Goal: Task Accomplishment & Management: Manage account settings

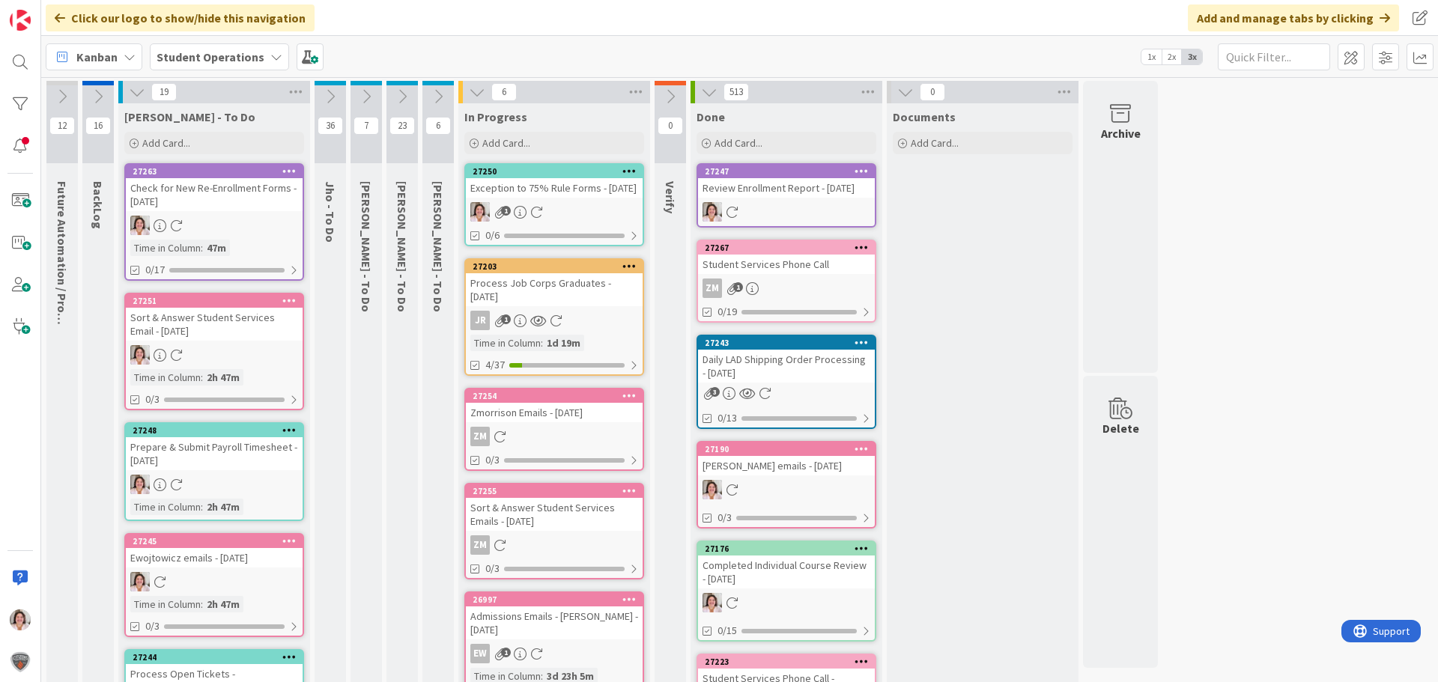
click at [579, 198] on div "Exception to 75% Rule Forms - [DATE]" at bounding box center [554, 187] width 177 height 19
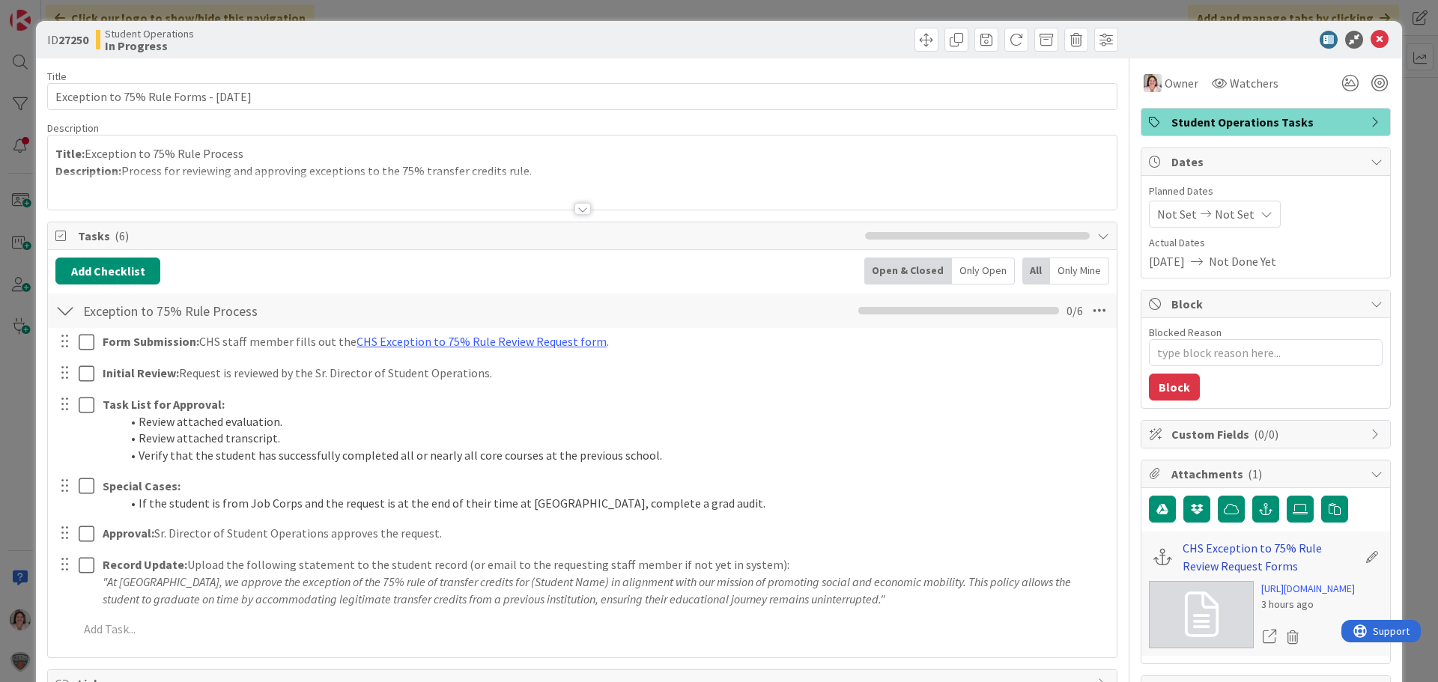
click at [1225, 546] on link "CHS Exception to 75% Rule Review Request Forms" at bounding box center [1270, 557] width 175 height 36
drag, startPoint x: 1368, startPoint y: 38, endPoint x: 1347, endPoint y: 45, distance: 22.0
click at [1371, 38] on icon at bounding box center [1380, 40] width 18 height 18
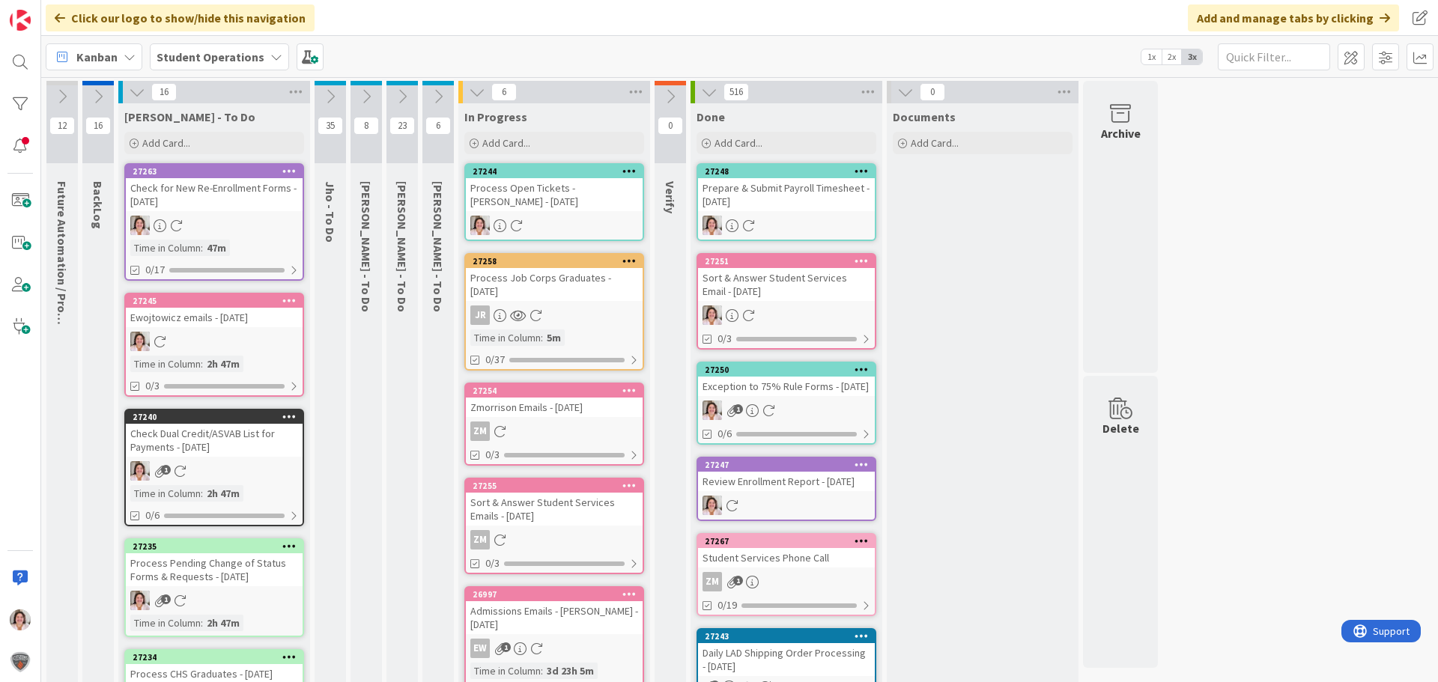
click at [190, 52] on b "Student Operations" at bounding box center [211, 56] width 108 height 15
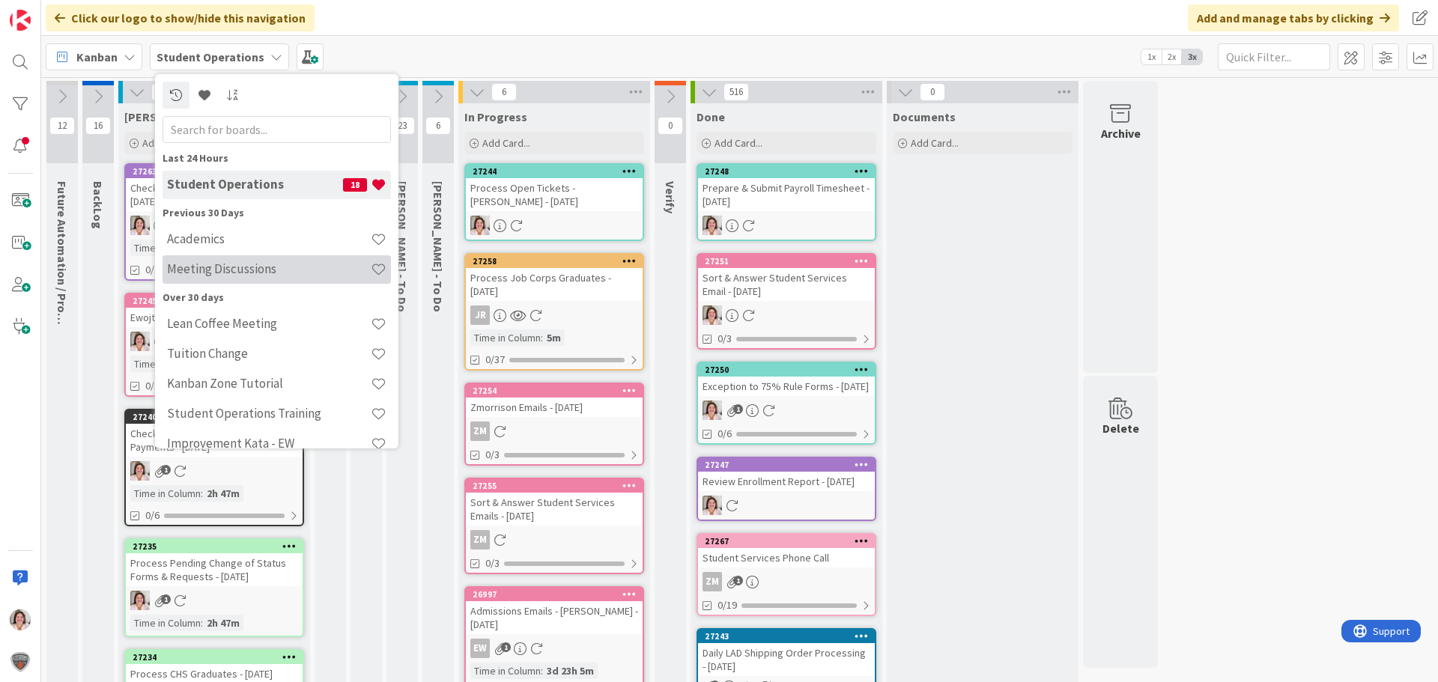
click at [181, 264] on h4 "Meeting Discussions" at bounding box center [269, 268] width 204 height 15
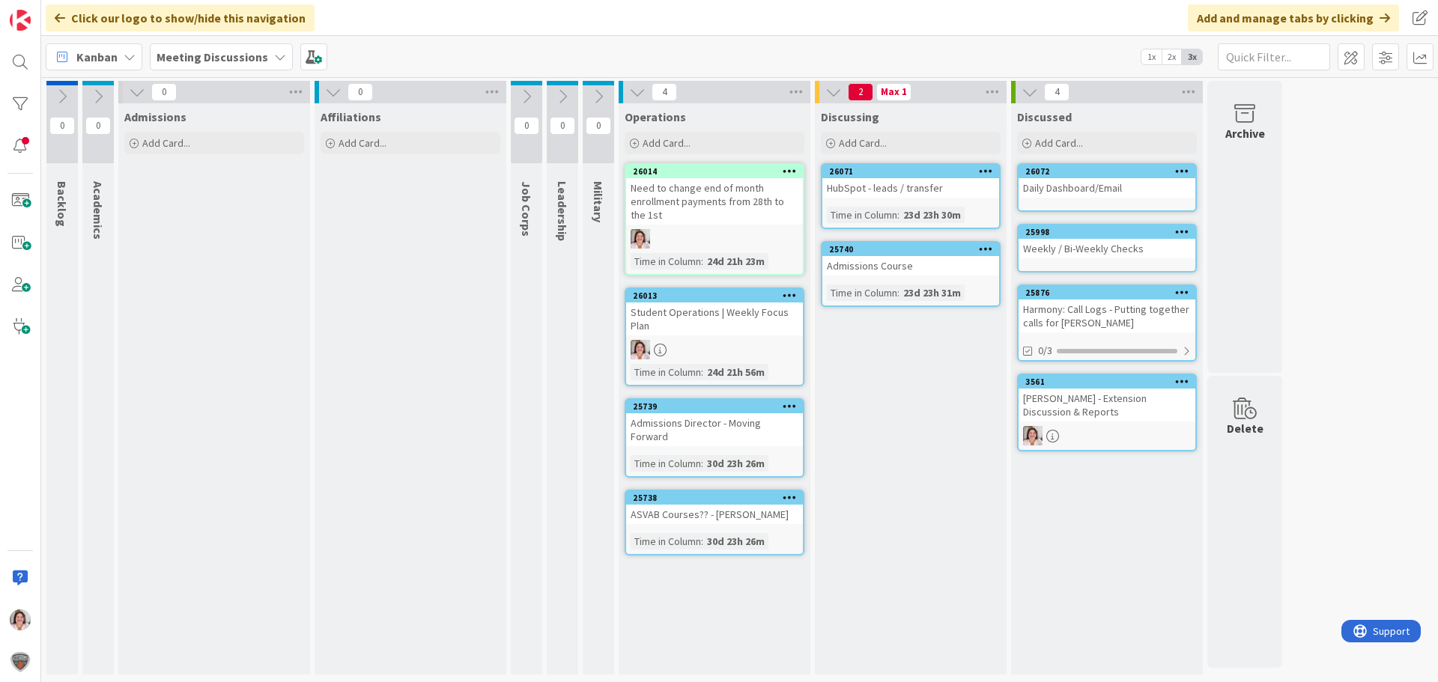
click at [712, 339] on link "26013 Student Operations | Weekly Focus Plan Time in Column : 24d 21h 56m" at bounding box center [715, 337] width 180 height 99
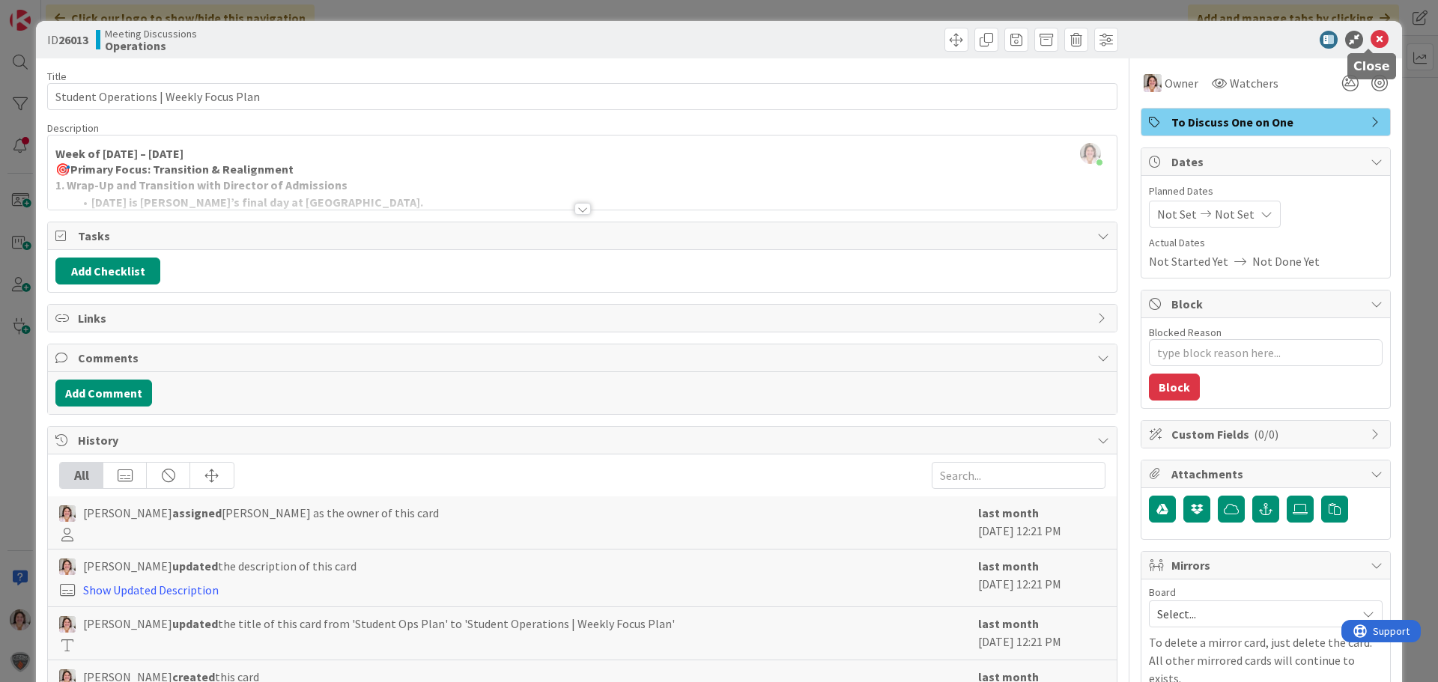
click at [1371, 46] on icon at bounding box center [1380, 40] width 18 height 18
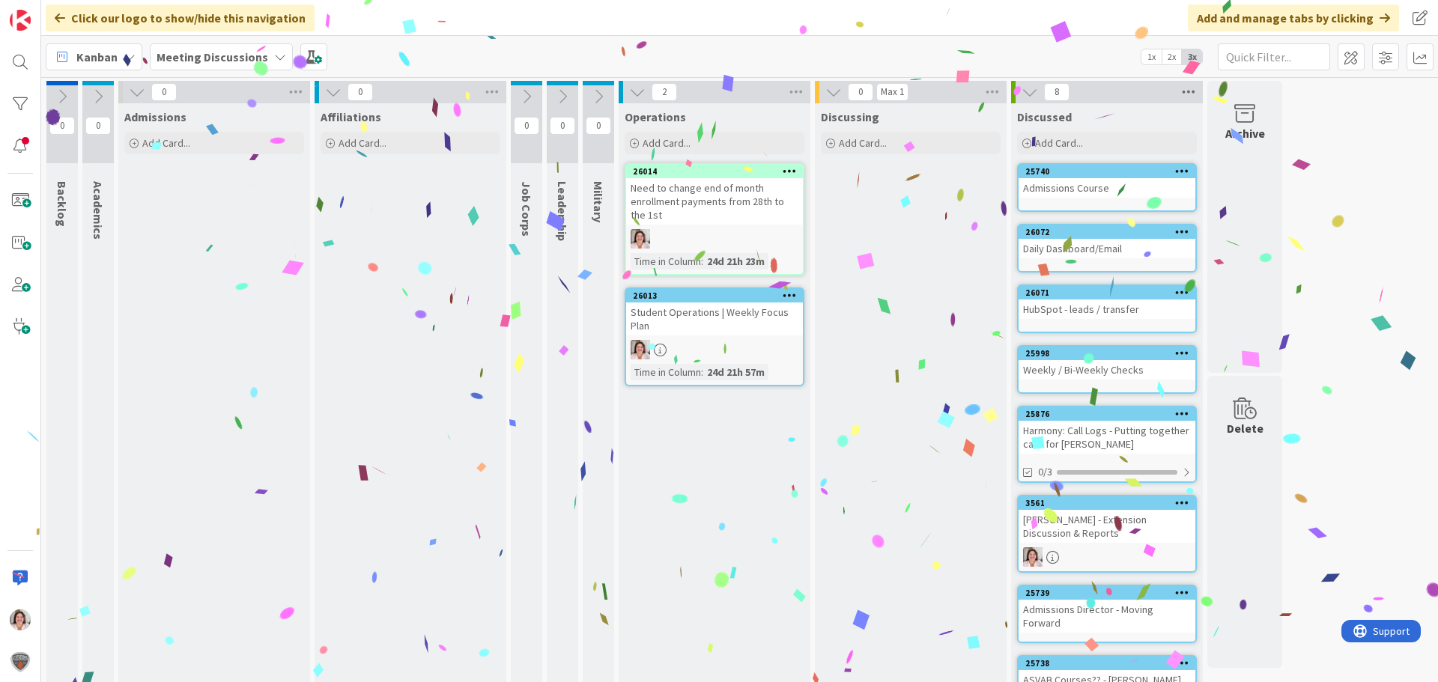
click at [1183, 88] on icon at bounding box center [1188, 92] width 19 height 22
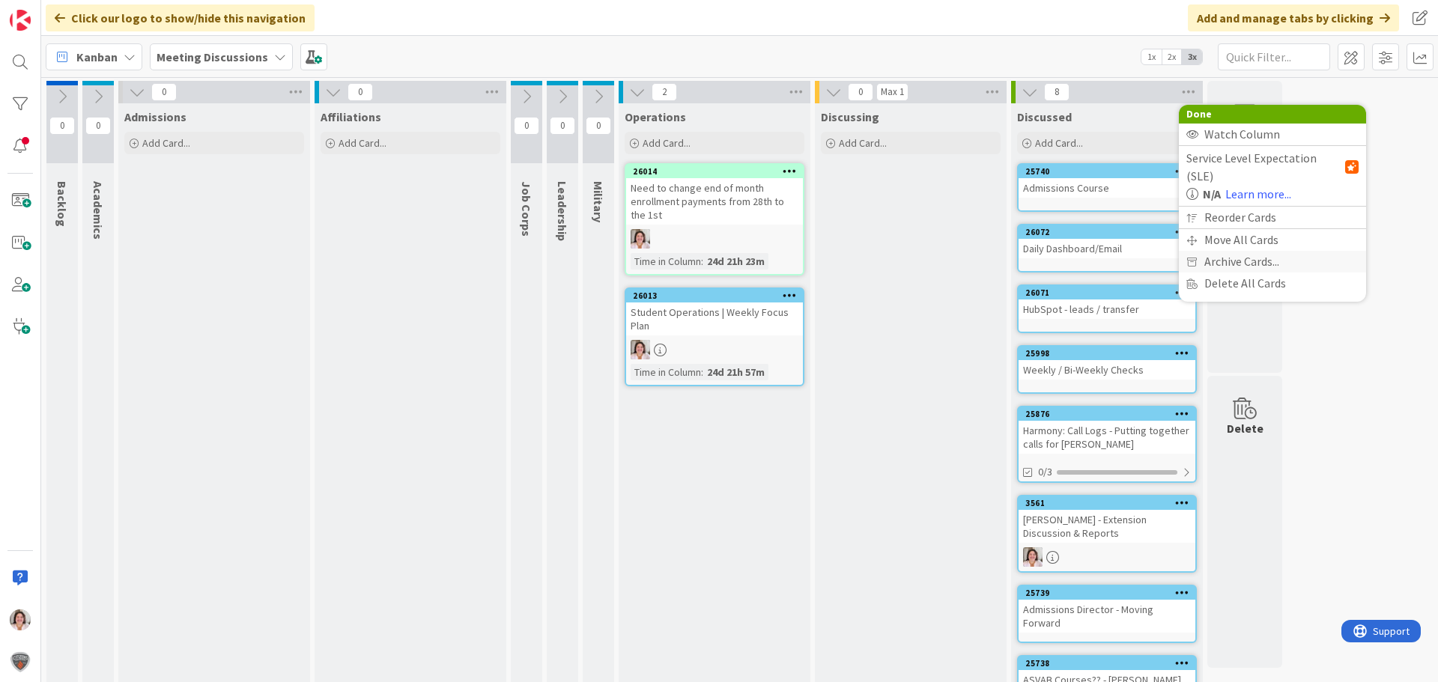
click at [1231, 251] on span "Archive Cards..." at bounding box center [1242, 262] width 75 height 22
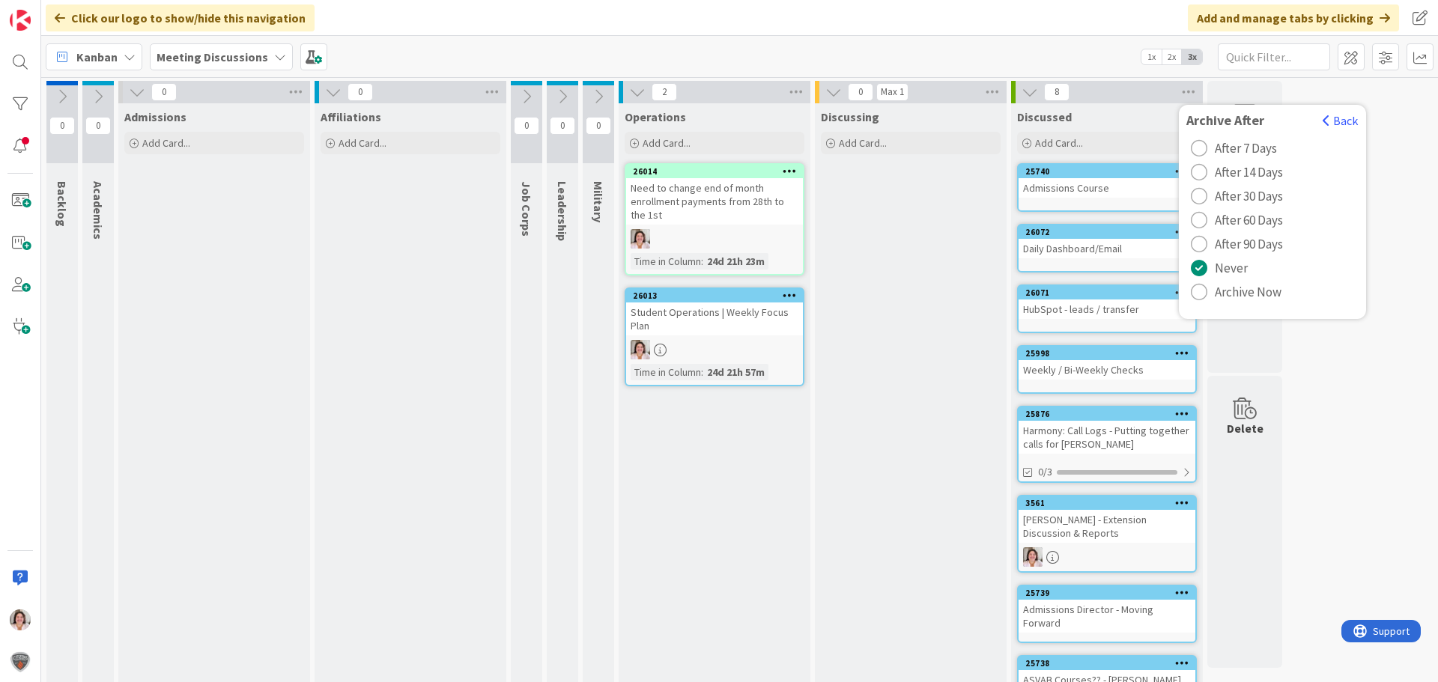
click at [1227, 292] on span "Archive Now" at bounding box center [1248, 292] width 67 height 22
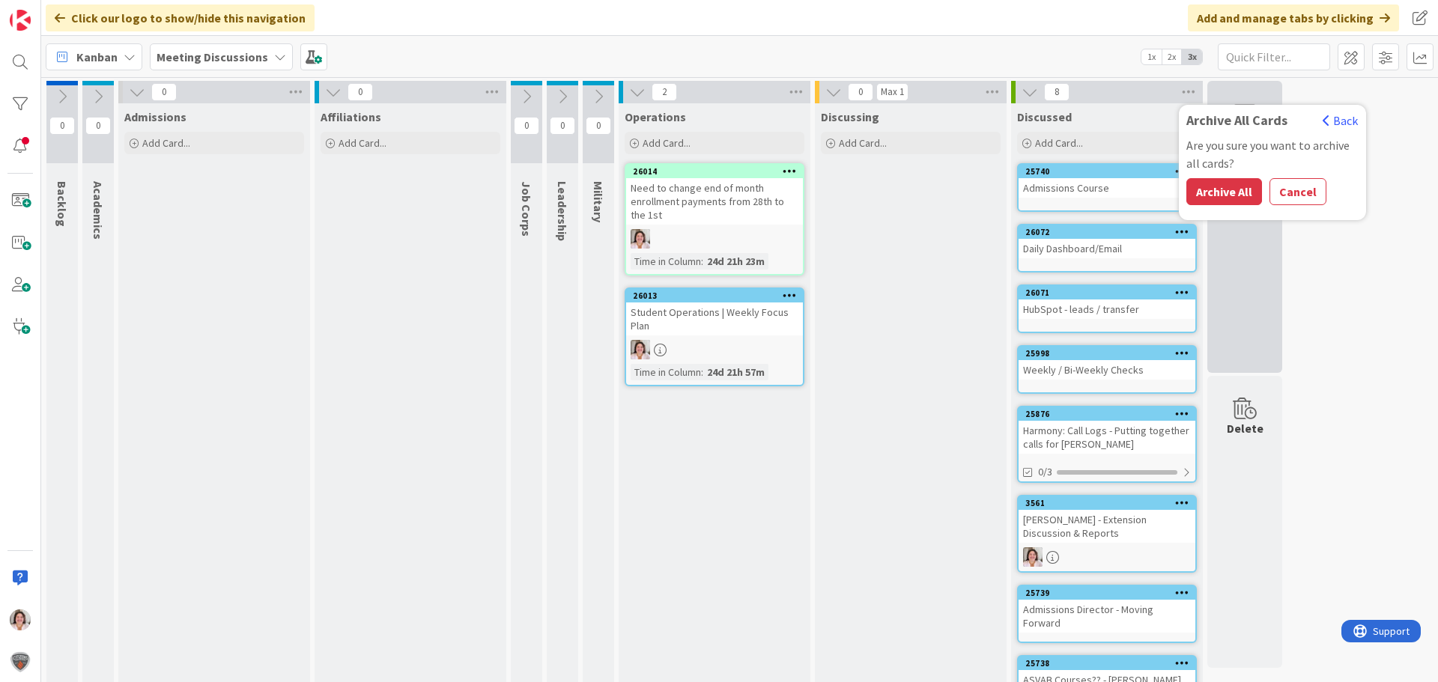
click at [1233, 193] on button "Archive All" at bounding box center [1225, 191] width 76 height 27
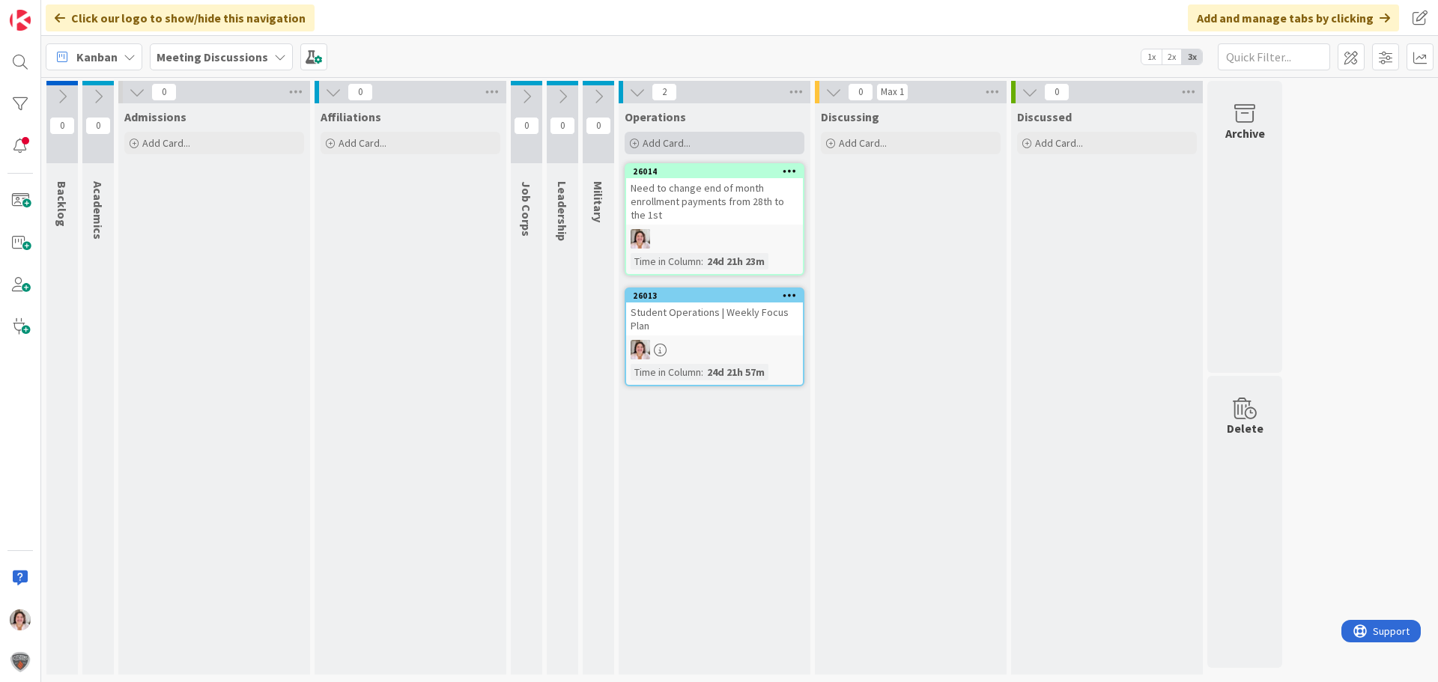
click at [691, 144] on div "Add Card..." at bounding box center [715, 143] width 180 height 22
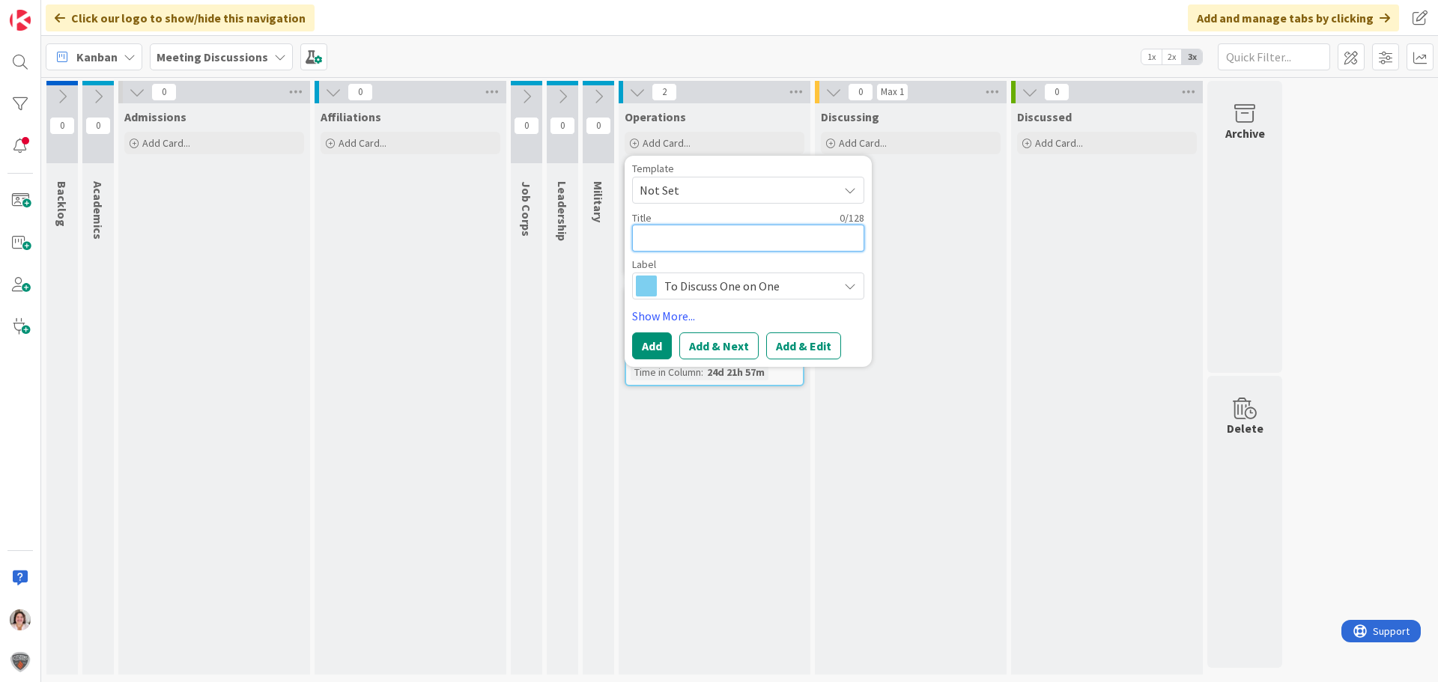
click at [682, 234] on textarea at bounding box center [748, 238] width 232 height 27
type textarea "x"
type textarea "A"
type textarea "x"
type textarea "Am"
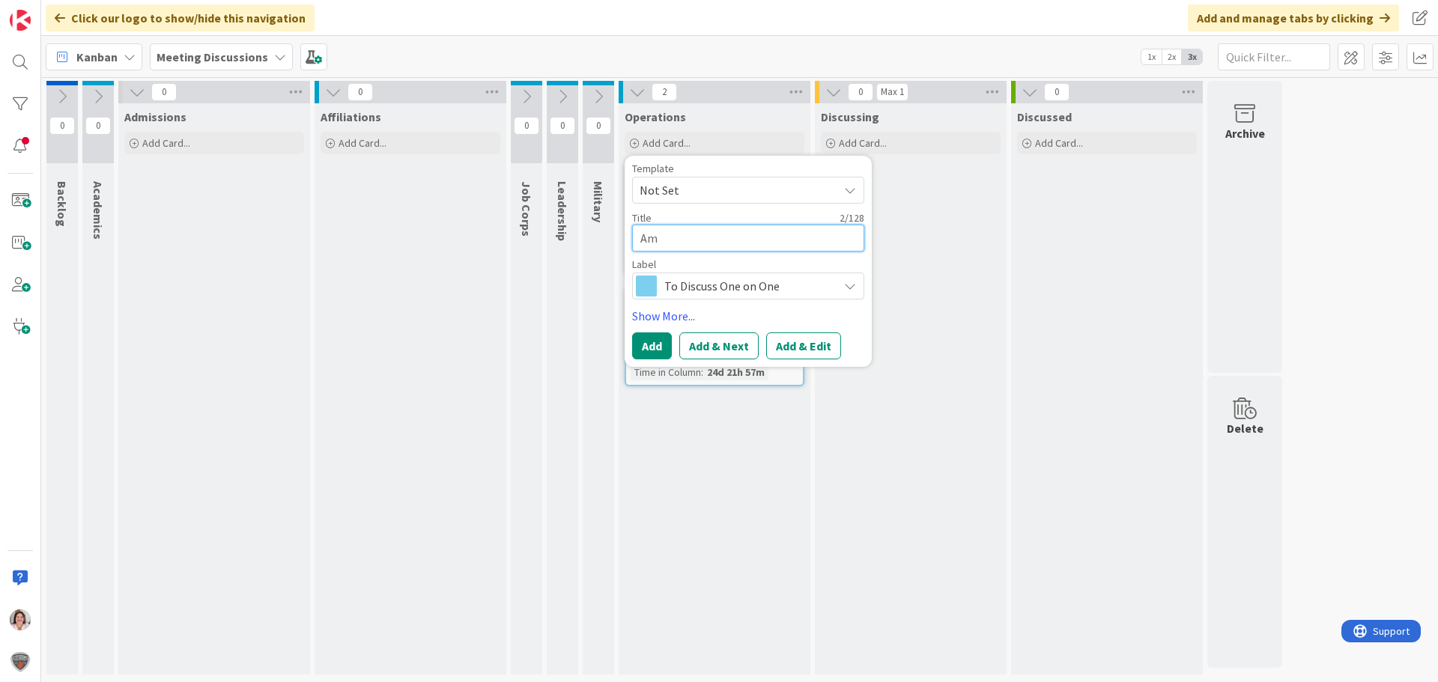
type textarea "x"
type textarea "Ama"
type textarea "x"
type textarea "Aman"
type textarea "x"
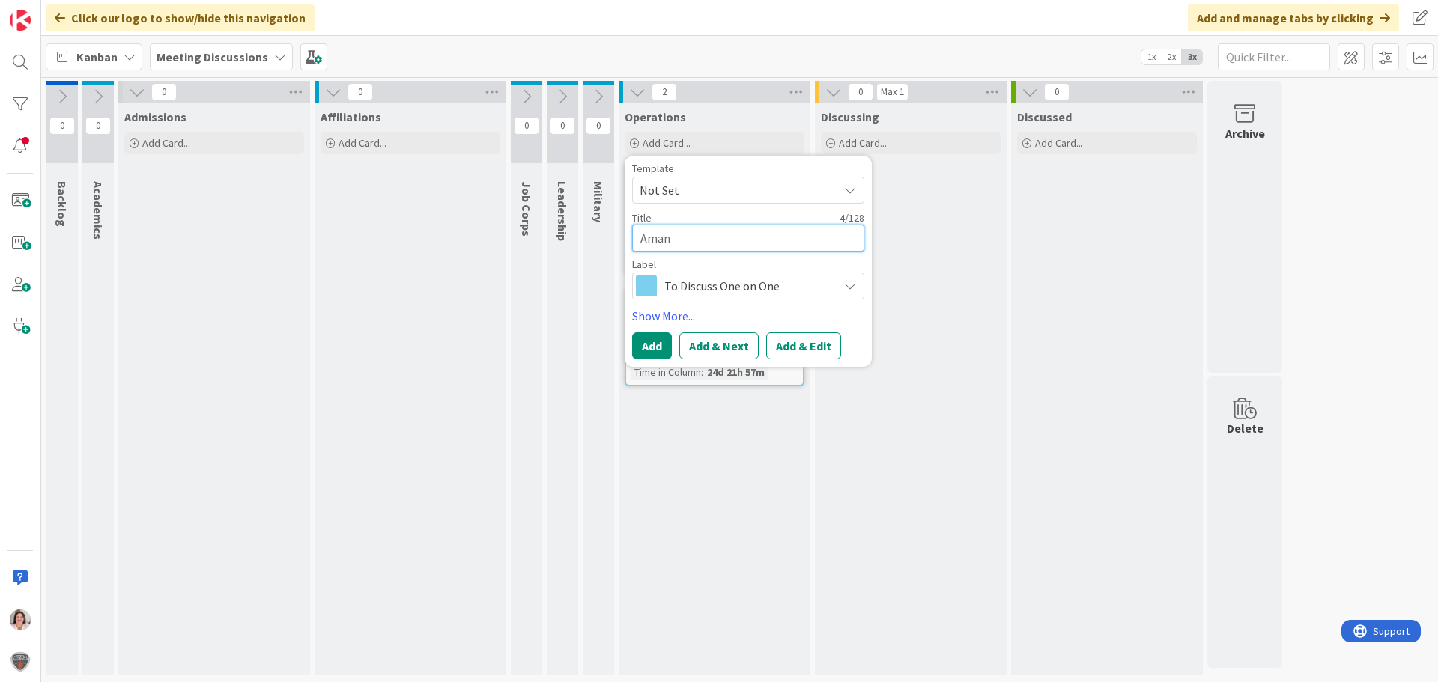
type textarea "Amand"
type textarea "x"
type textarea "Amanda"
type textarea "x"
type textarea "Amanda"
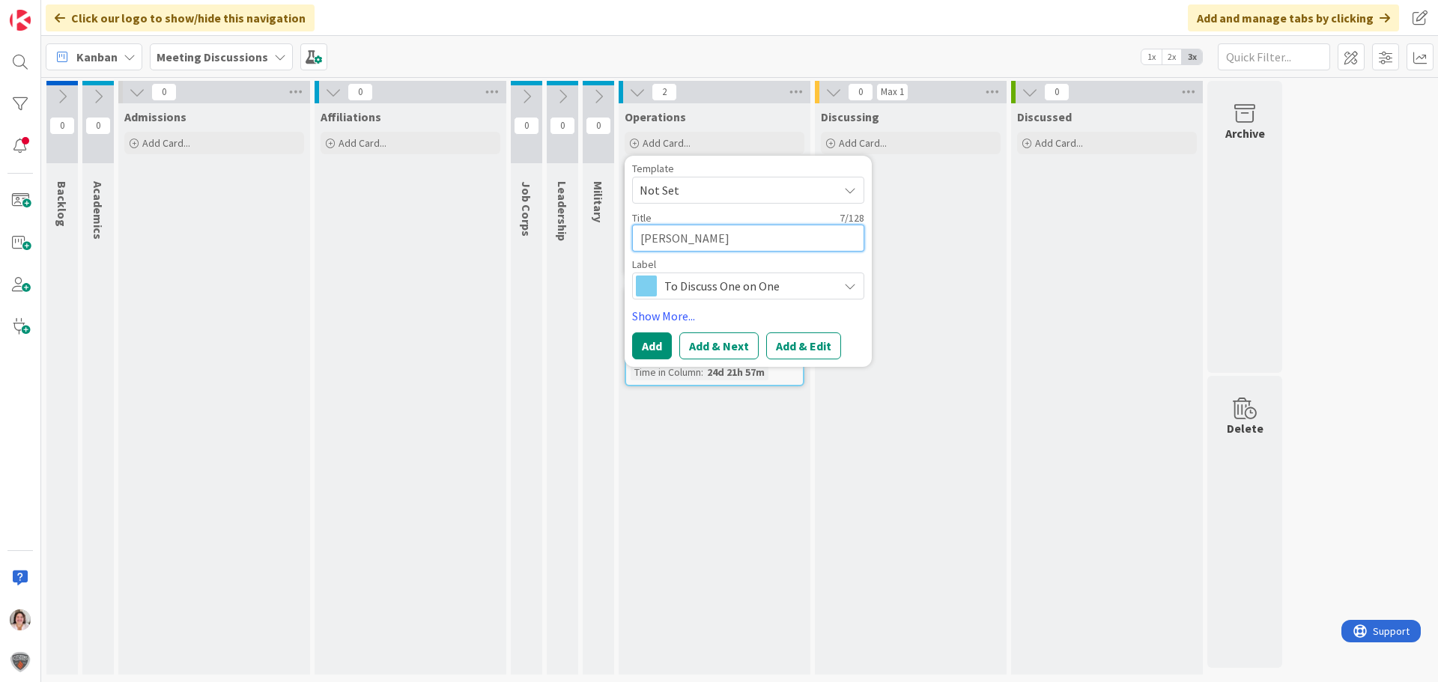
type textarea "x"
type textarea "Amanda -"
type textarea "x"
type textarea "Amanda -"
type textarea "x"
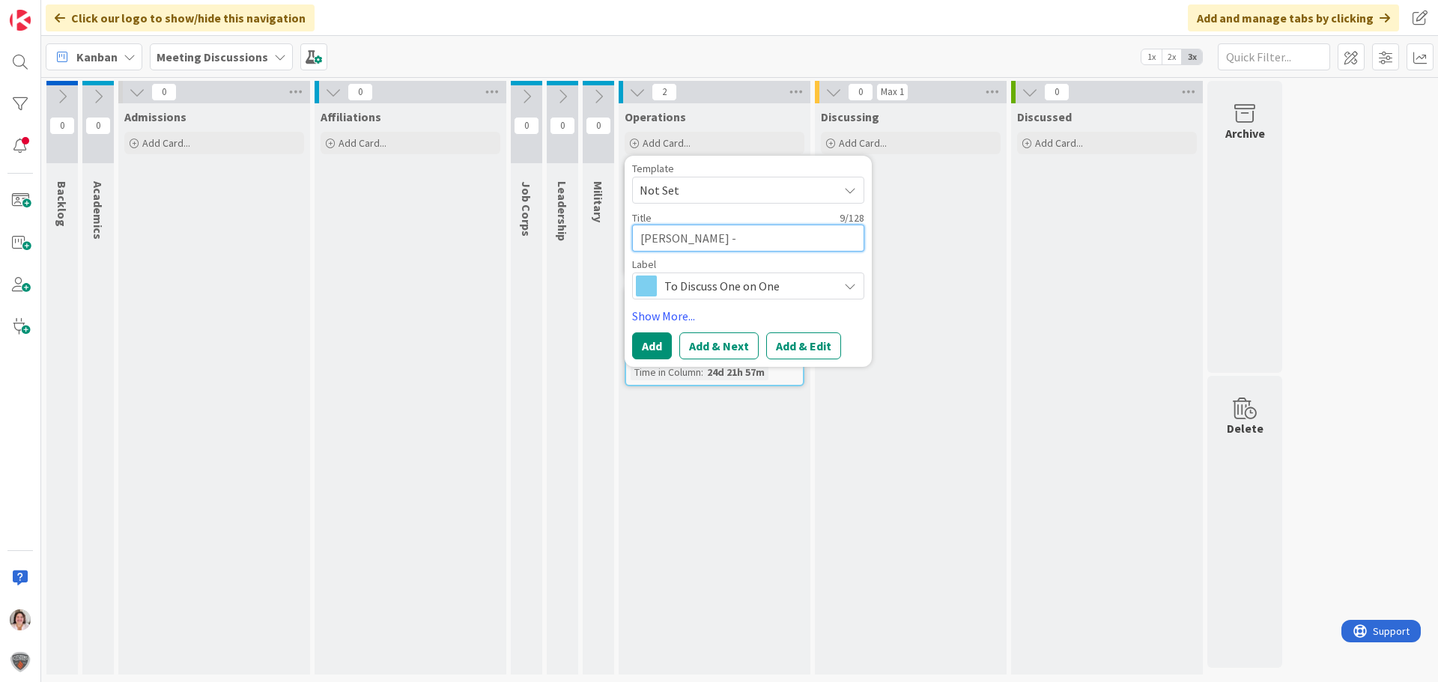
type textarea "Amanda - S"
type textarea "x"
type textarea "Amanda - Sc"
type textarea "x"
type textarea "Amanda - Sch"
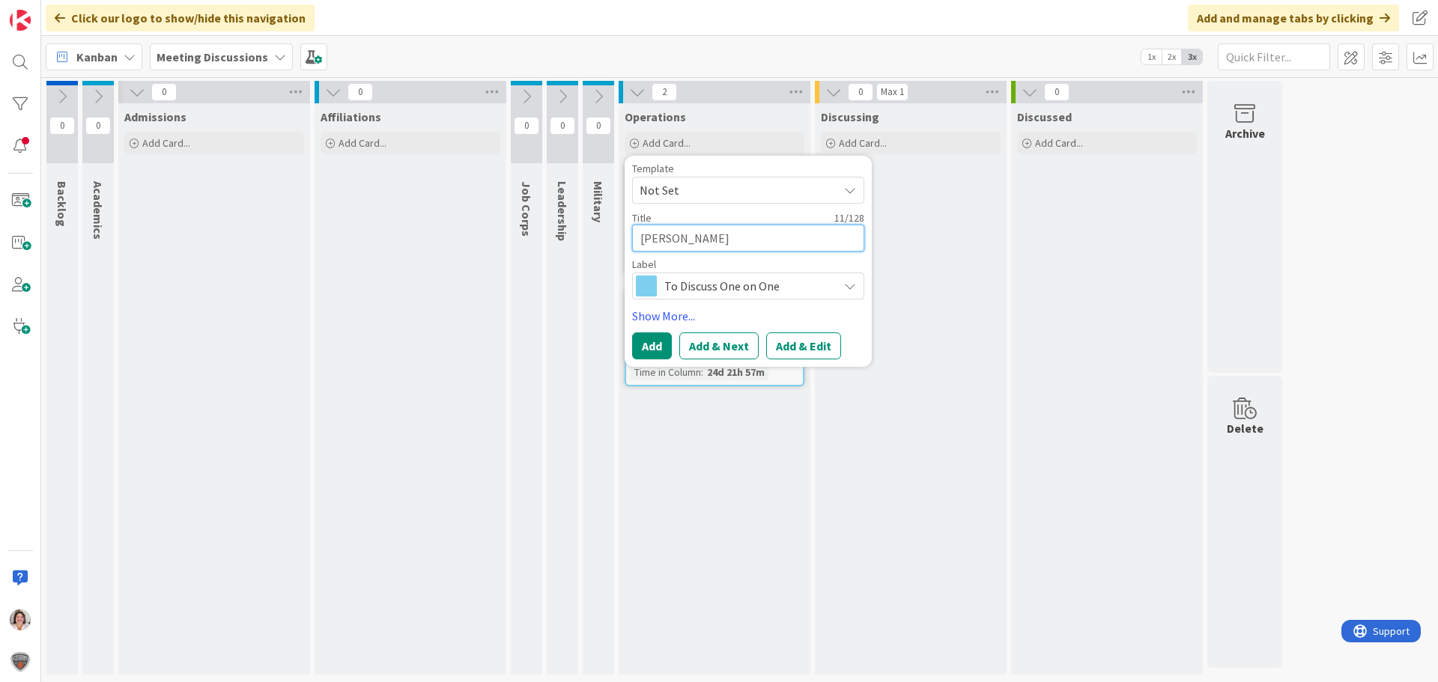
type textarea "x"
type textarea "Amanda - Scho"
type textarea "x"
type textarea "Amanda - Schoo"
type textarea "x"
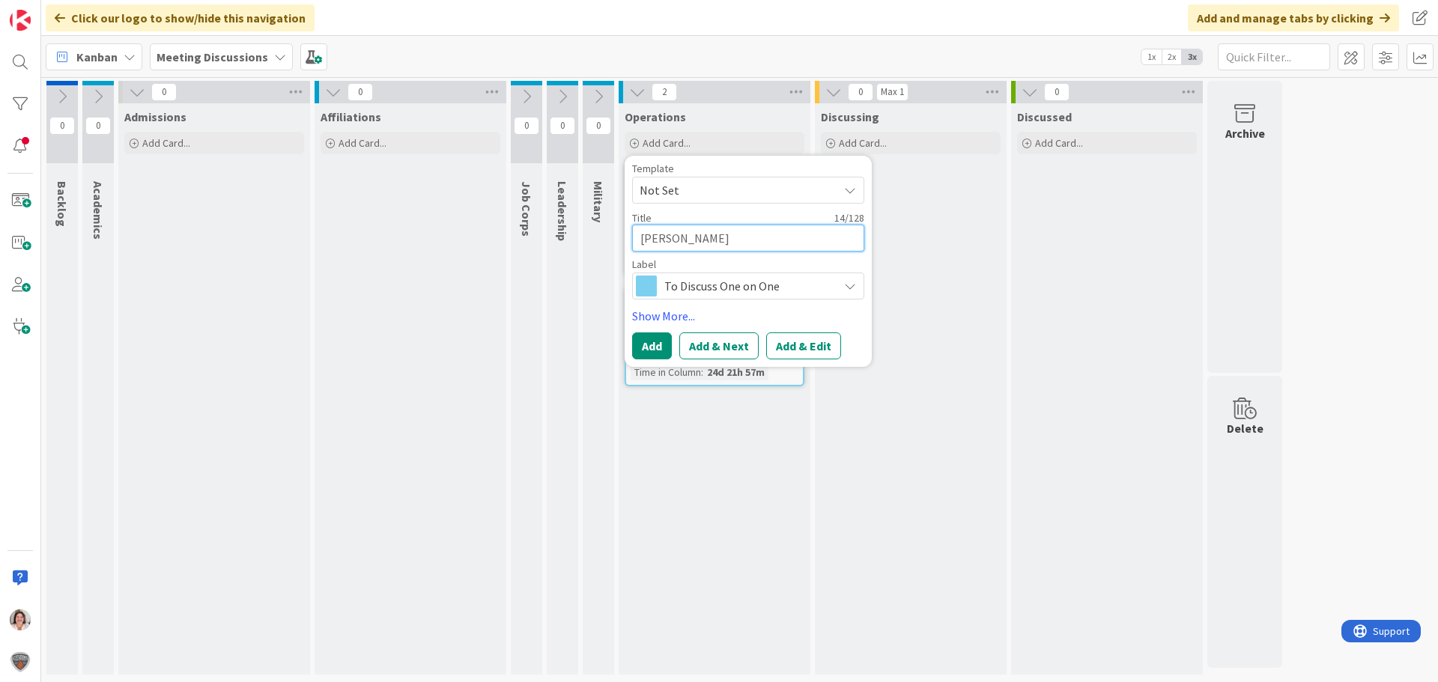
type textarea "Amanda - School"
type textarea "x"
type textarea "Amanda - School"
type textarea "x"
type textarea "Amanda - School C"
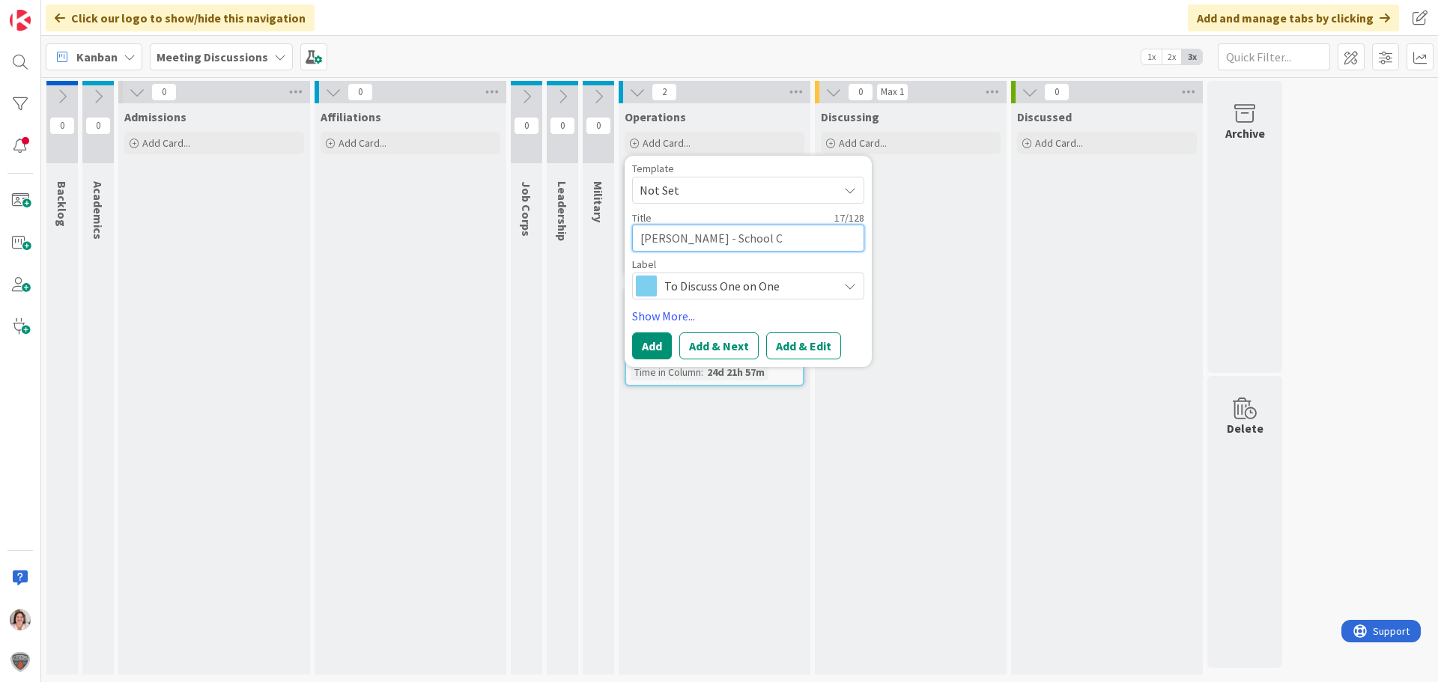
type textarea "x"
type textarea "Amanda - School Ch"
type textarea "x"
type textarea "Amanda - School Cho"
type textarea "x"
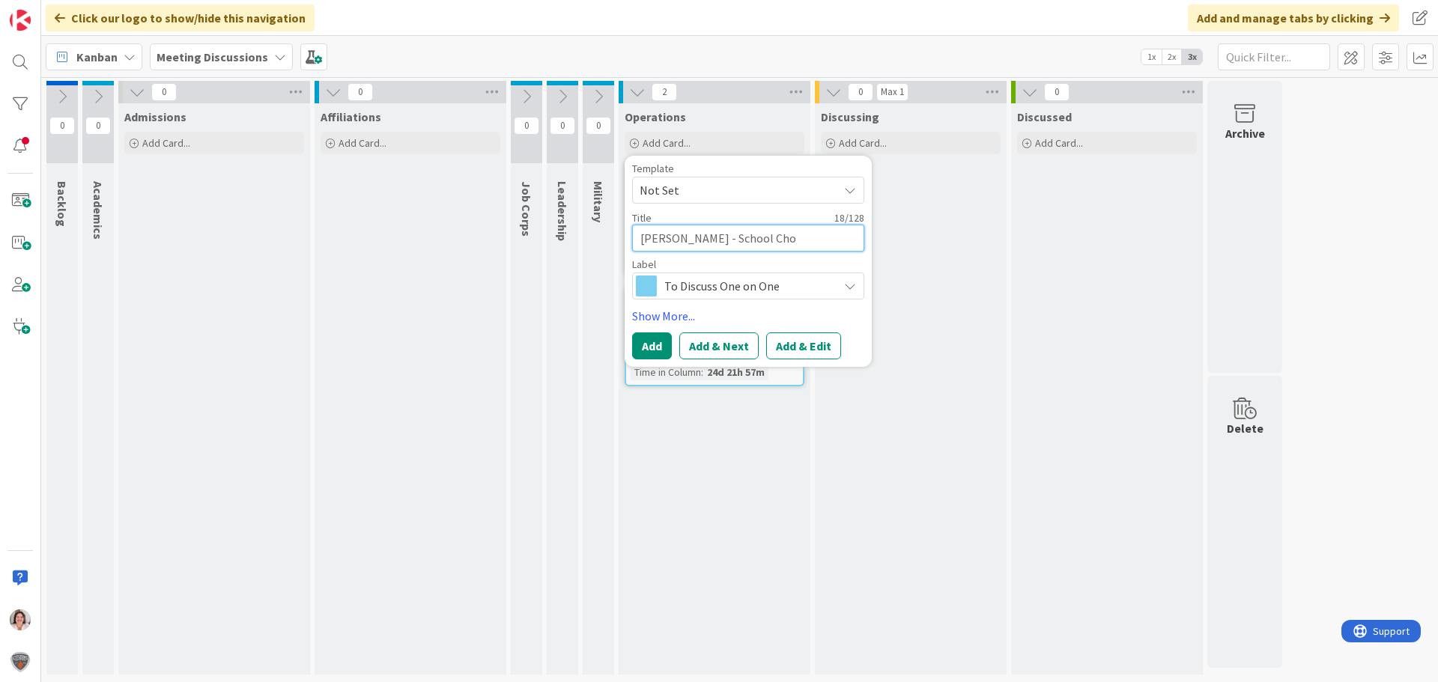
type textarea "Amanda - School Choi"
type textarea "x"
type textarea "Amanda - School Choic"
type textarea "x"
type textarea "Amanda - School Choice"
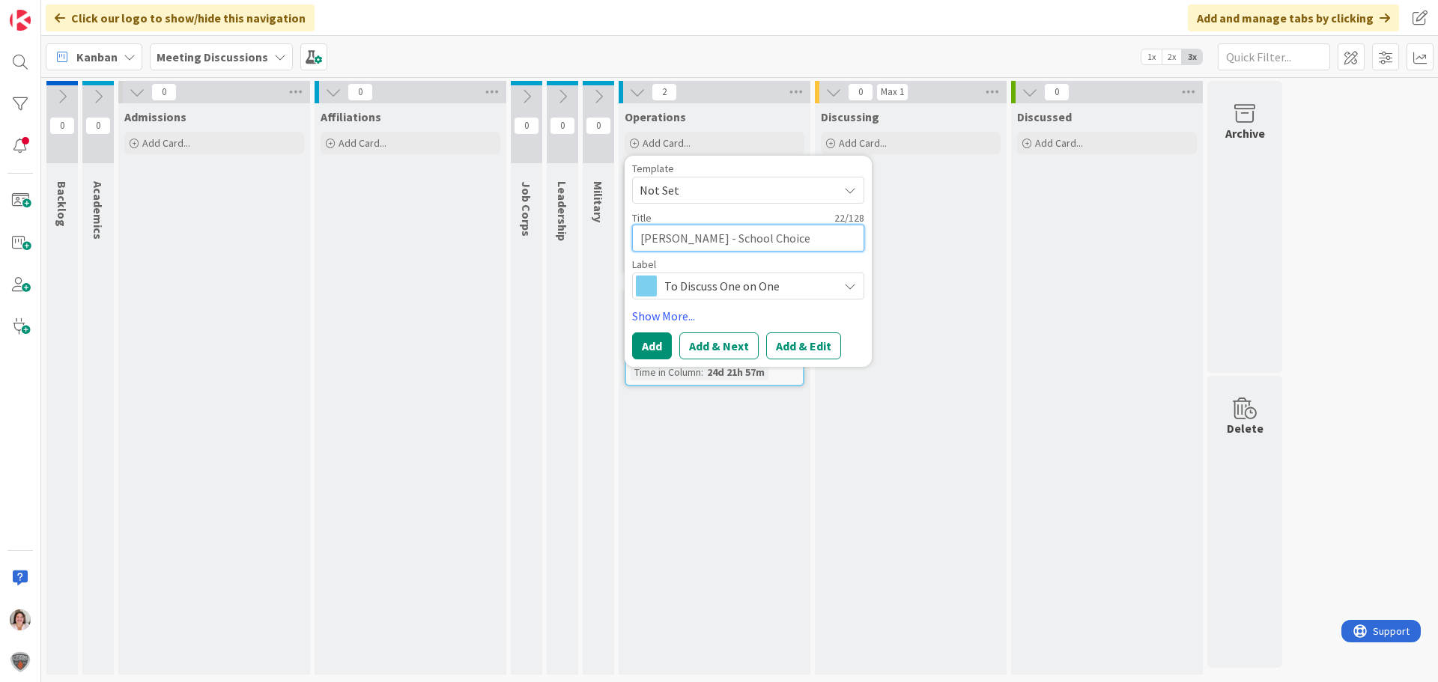
type textarea "x"
type textarea "Amanda - School Choice"
type textarea "x"
type textarea "Amanda - School Choice I"
type textarea "x"
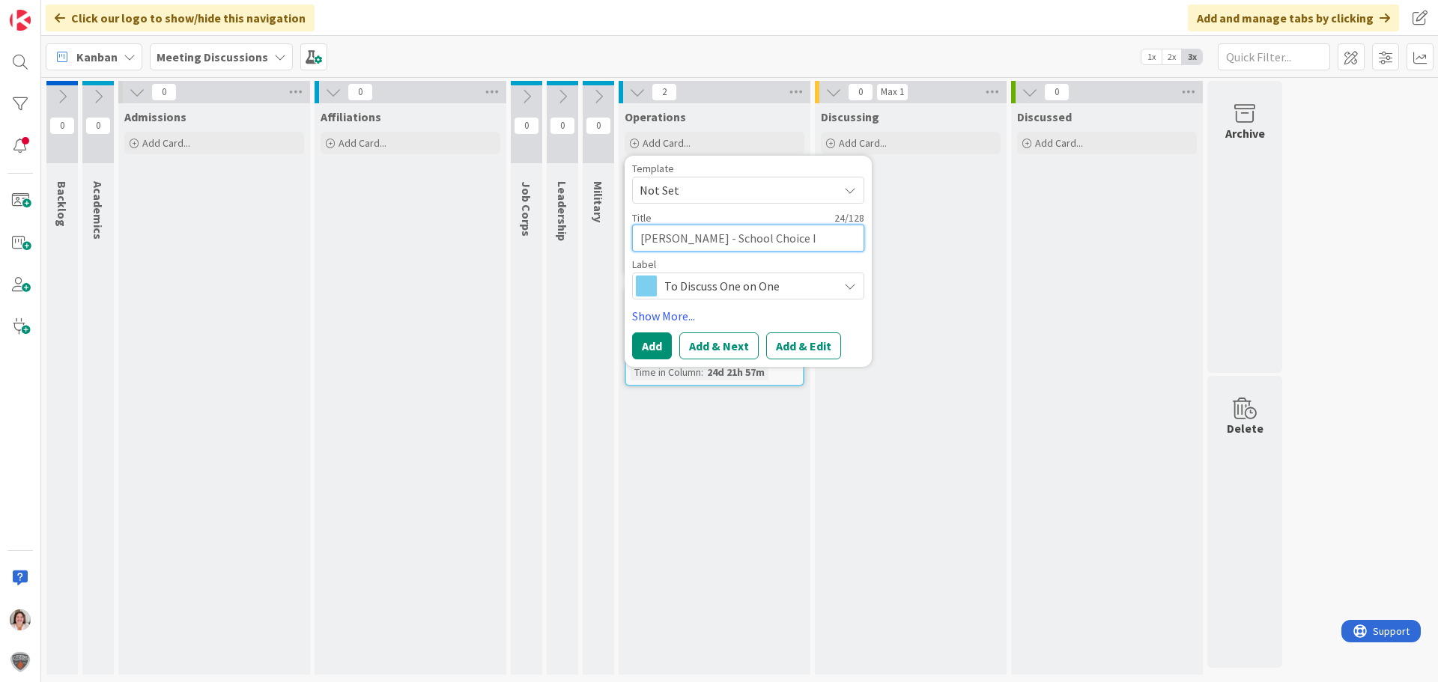
type textarea "Amanda - School Choice In"
type textarea "x"
type textarea "Amanda - School Choice Inv"
type textarea "x"
type textarea "Amanda - School Choice Invo"
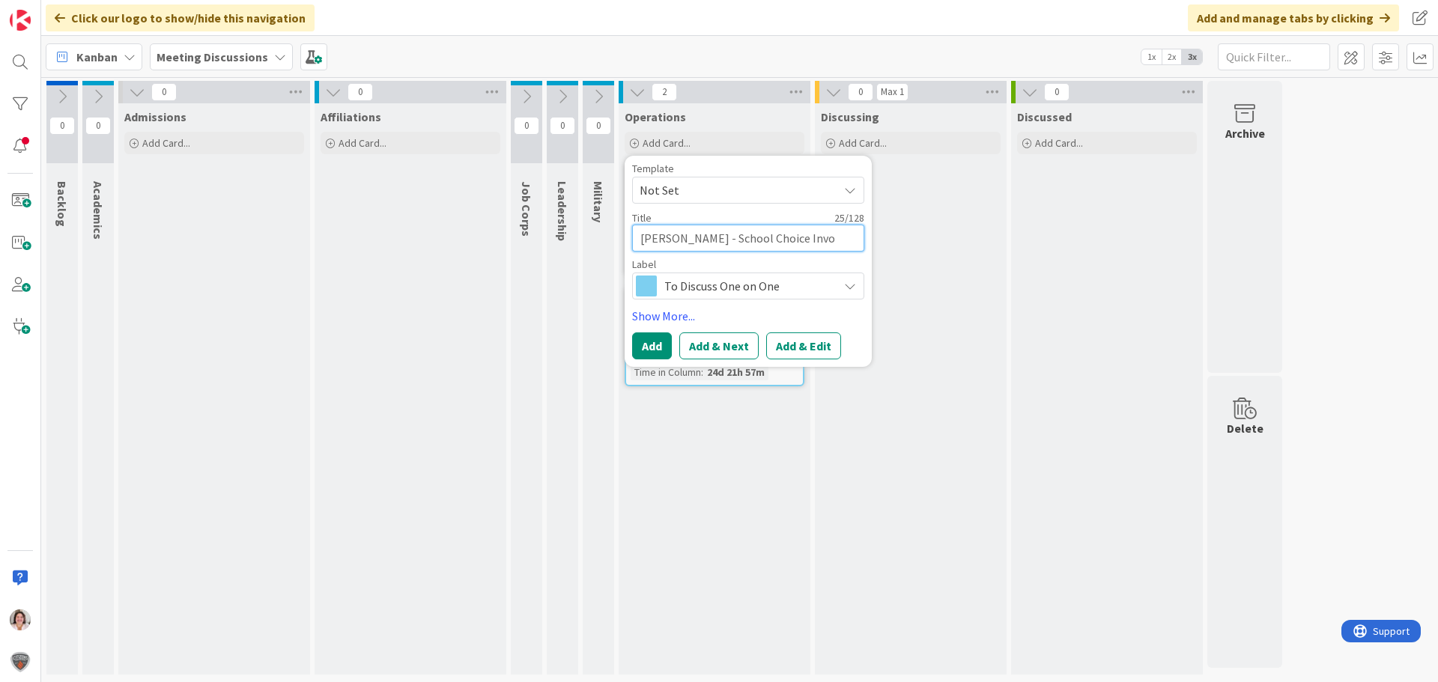
type textarea "x"
type textarea "Amanda - School Choice Invoi"
type textarea "x"
type textarea "Amanda - School Choice Invoic"
type textarea "x"
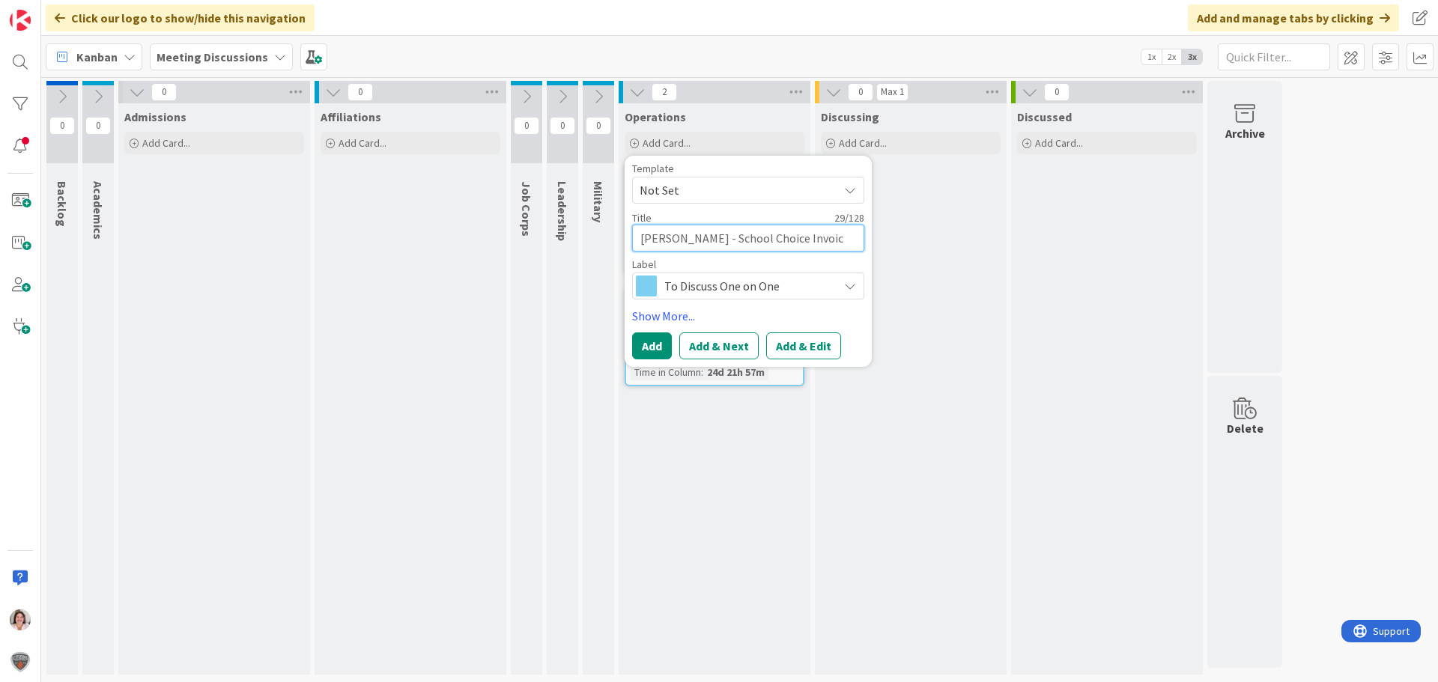
type textarea "Amanda - School Choice Invoice"
type textarea "x"
type textarea "Amanda - School Choice Invoices"
click at [802, 348] on button "Add & Edit" at bounding box center [803, 346] width 75 height 27
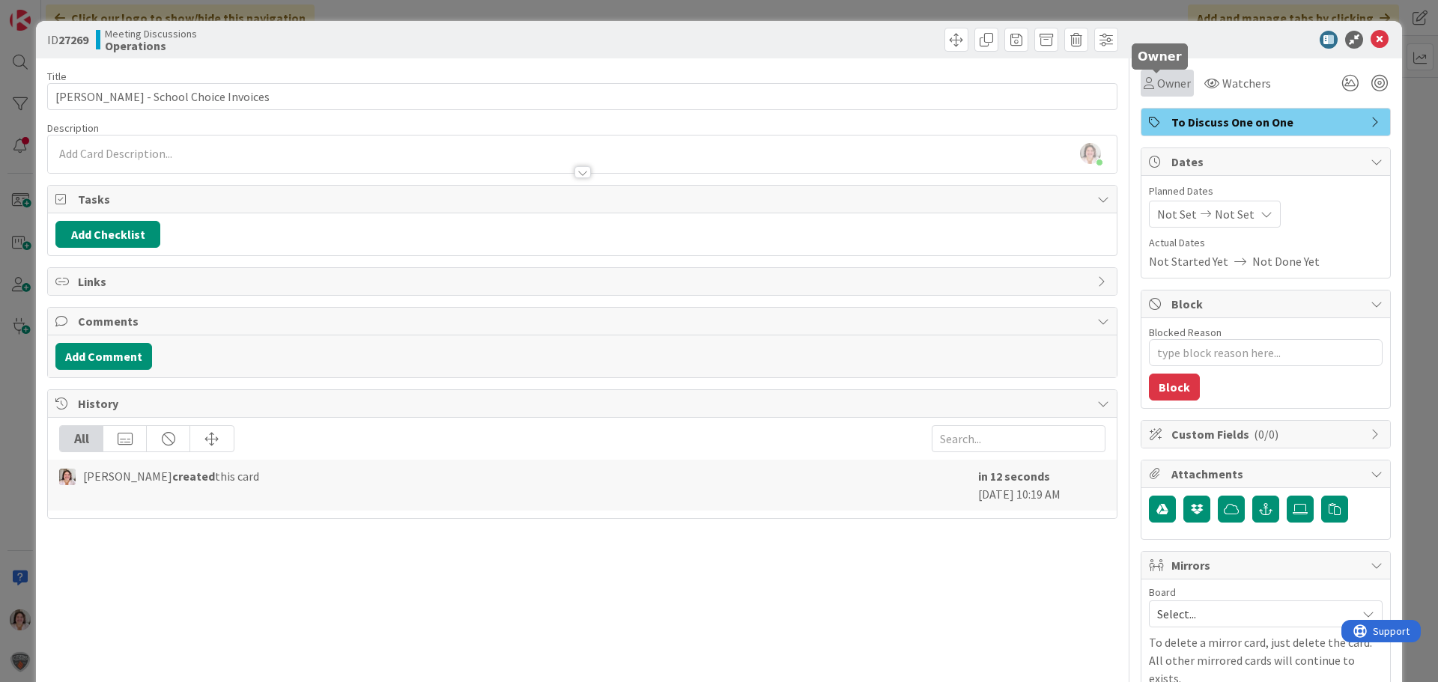
click at [1161, 85] on span "Owner" at bounding box center [1174, 83] width 34 height 18
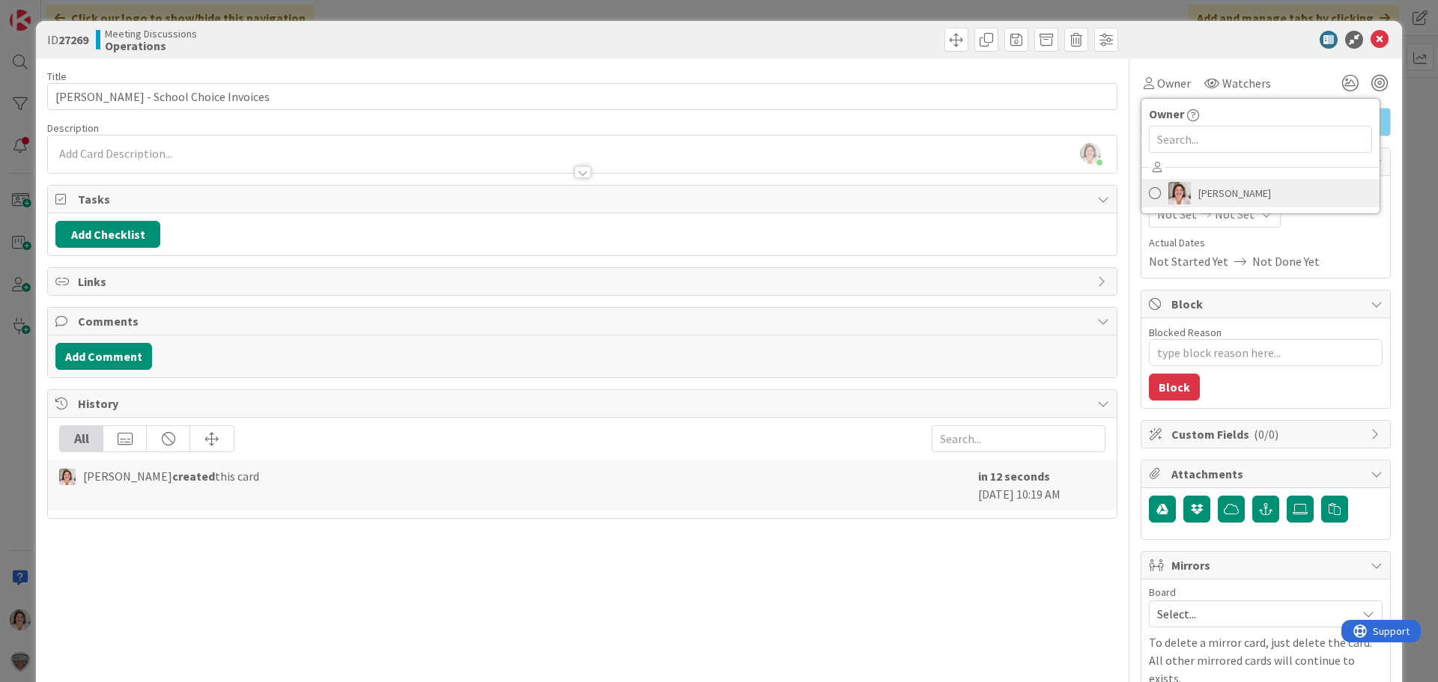
click at [1199, 200] on span "[PERSON_NAME]" at bounding box center [1235, 193] width 73 height 22
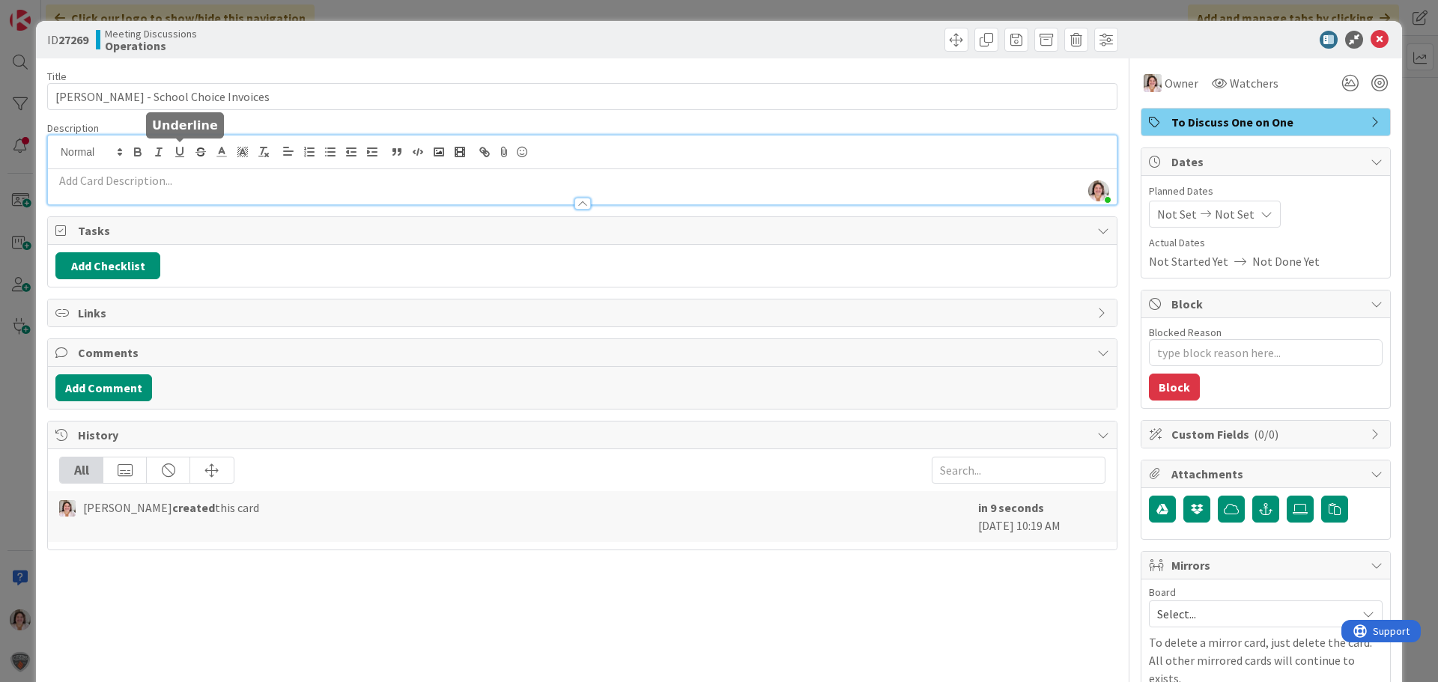
click at [179, 155] on div "Emilie Wojtowicz just joined" at bounding box center [582, 170] width 1069 height 69
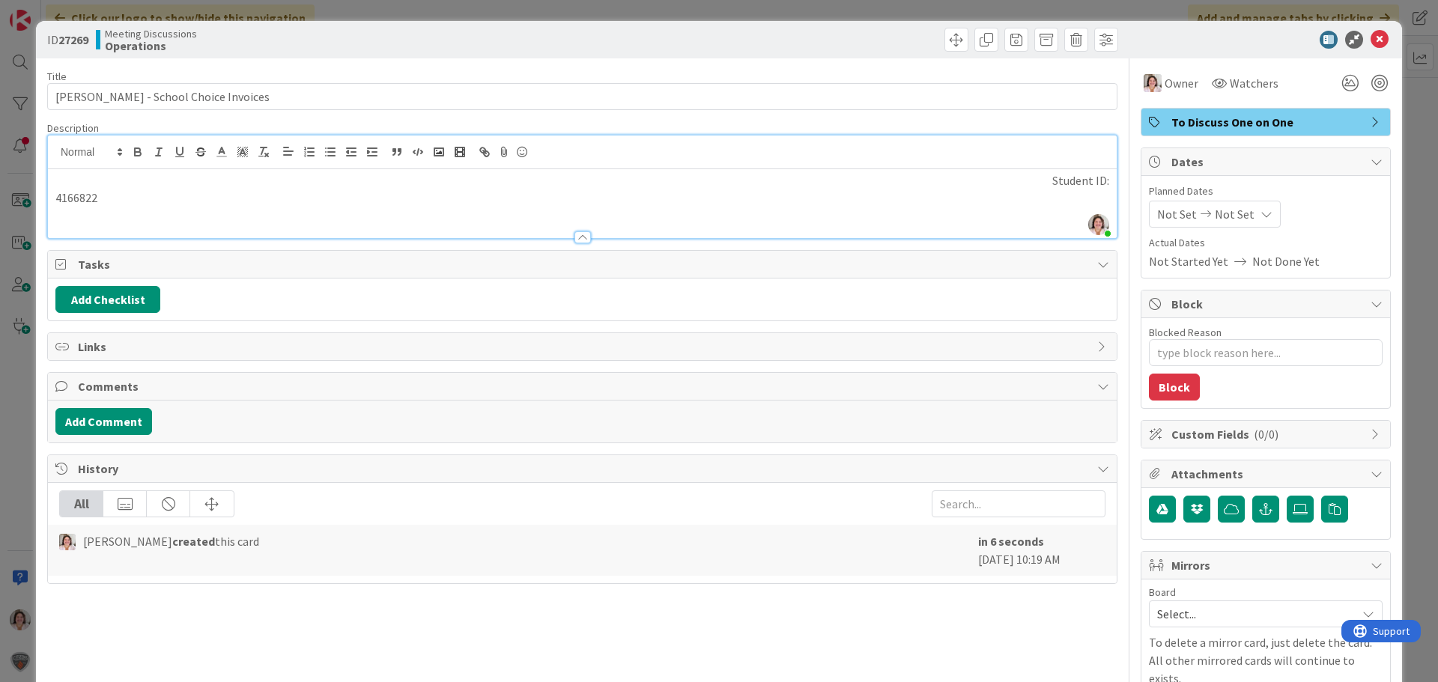
click at [104, 180] on p "Student ID:" at bounding box center [582, 180] width 1054 height 17
click at [62, 179] on p "Student ID:" at bounding box center [582, 180] width 1054 height 17
drag, startPoint x: 123, startPoint y: 197, endPoint x: 28, endPoint y: 184, distance: 96.1
click at [28, 184] on div "ID 27269 Meeting Discussions Operations Title 31 / 128 Amanda - School Choice I…" at bounding box center [719, 341] width 1438 height 682
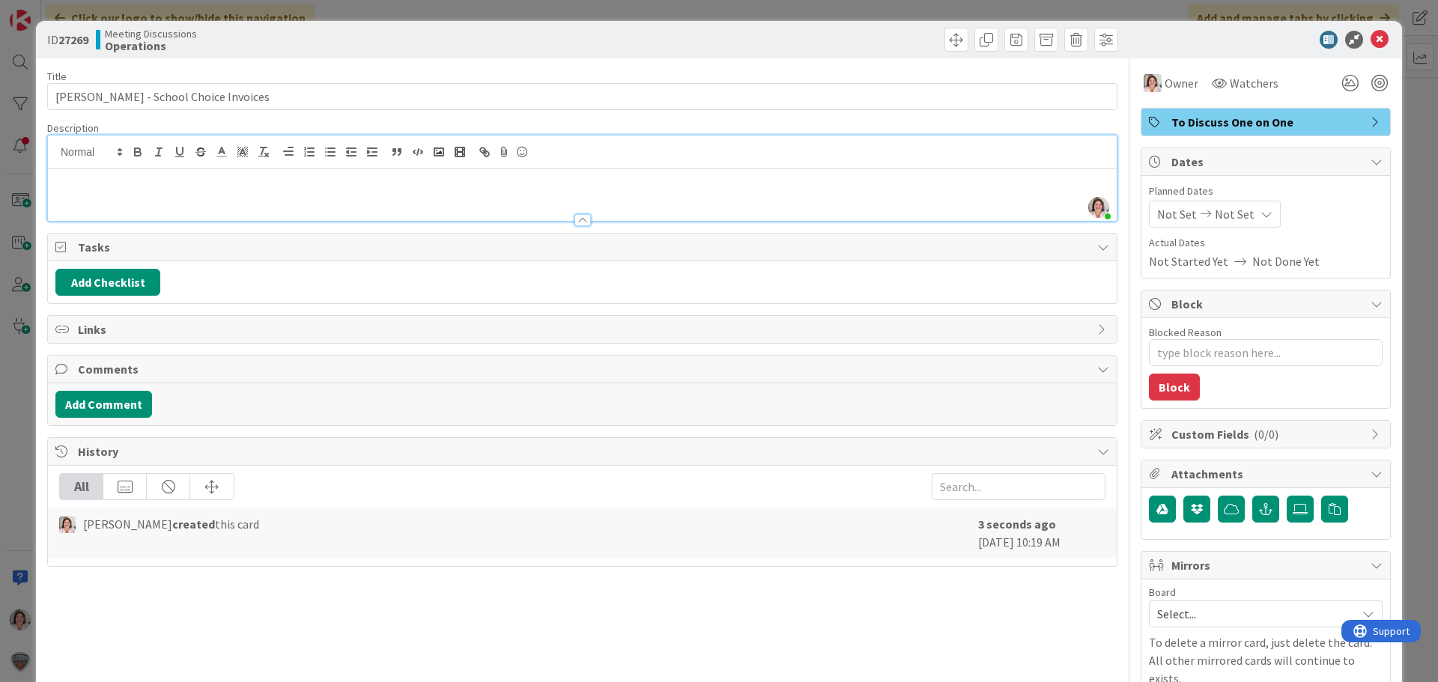
click at [94, 183] on p at bounding box center [582, 180] width 1054 height 17
click at [61, 181] on p at bounding box center [582, 180] width 1054 height 17
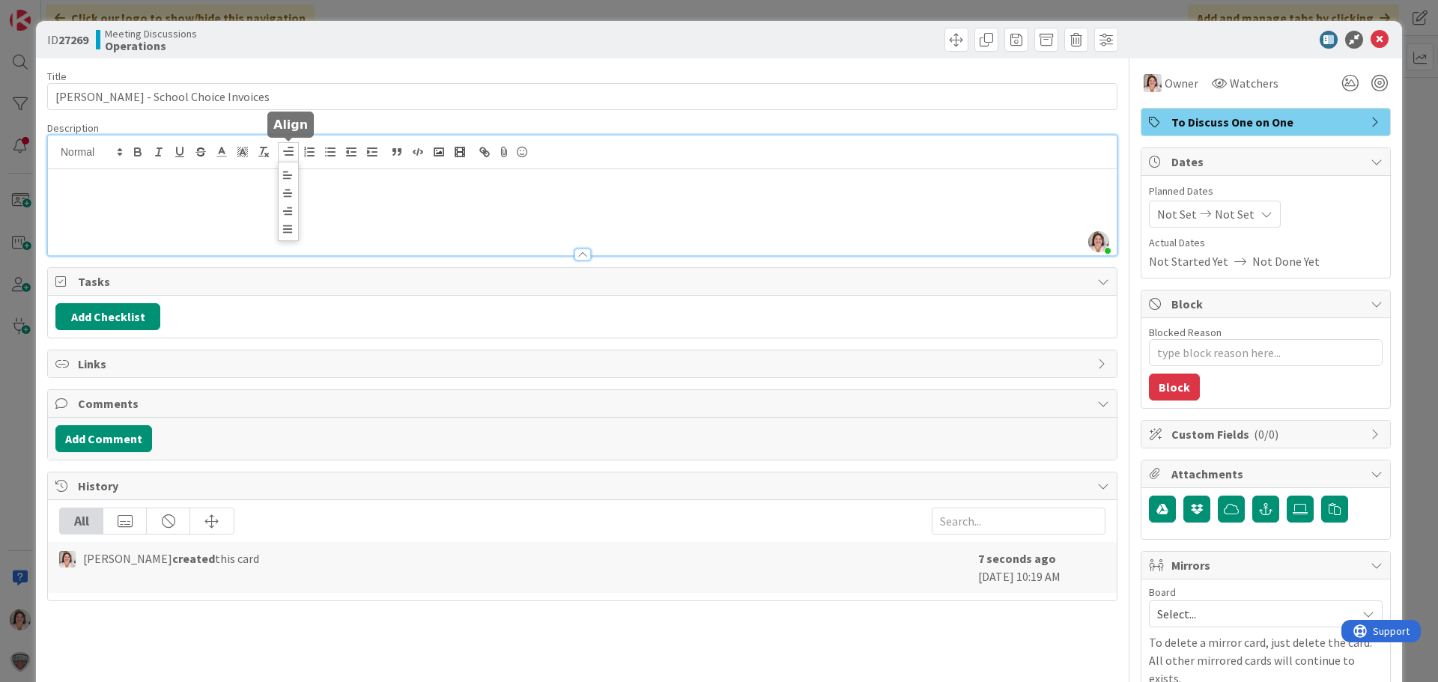
click at [285, 151] on icon at bounding box center [288, 151] width 13 height 13
click at [288, 175] on line at bounding box center [288, 175] width 8 height 0
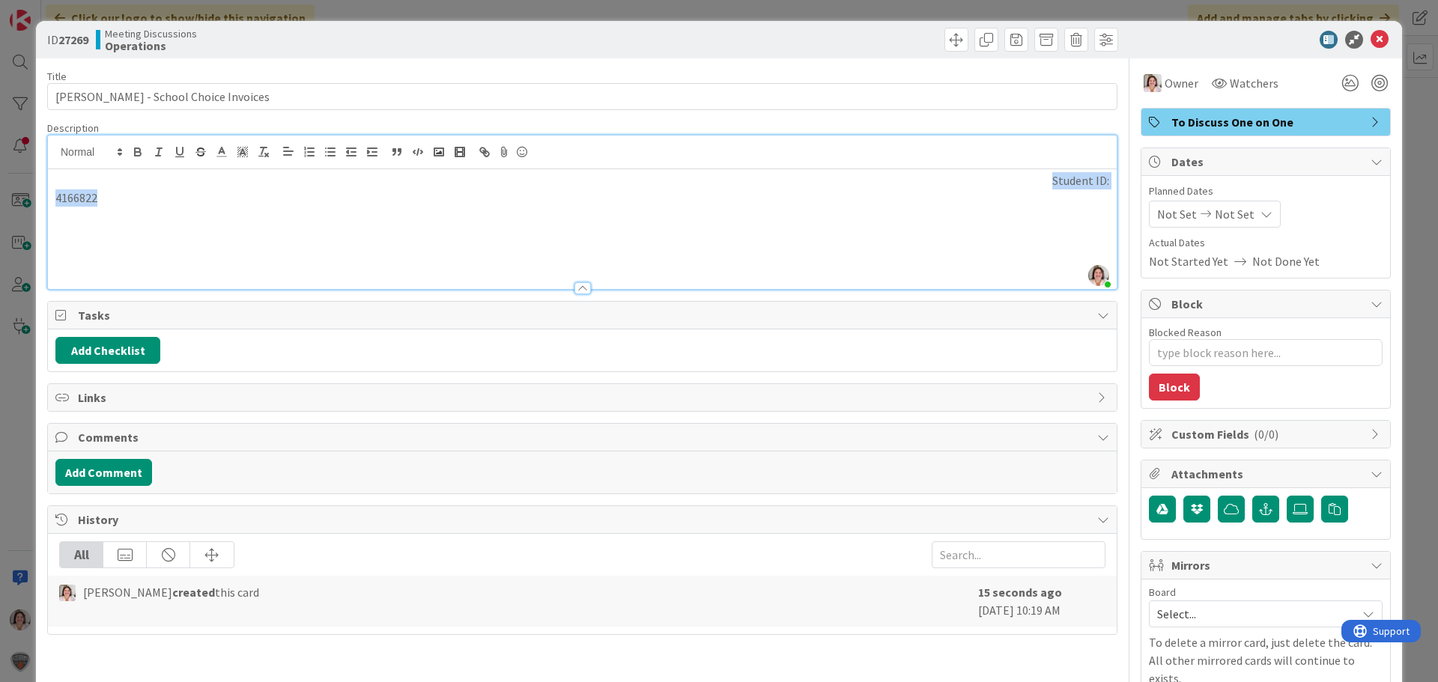
drag, startPoint x: 73, startPoint y: 197, endPoint x: 42, endPoint y: 165, distance: 45.0
click at [42, 165] on div "ID 27269 Meeting Discussions Operations Title 31 / 128 Amanda - School Choice I…" at bounding box center [719, 384] width 1366 height 726
click at [288, 153] on icon at bounding box center [288, 151] width 13 height 13
click at [288, 148] on line at bounding box center [286, 148] width 4 height 0
drag, startPoint x: 157, startPoint y: 204, endPoint x: 517, endPoint y: 208, distance: 359.6
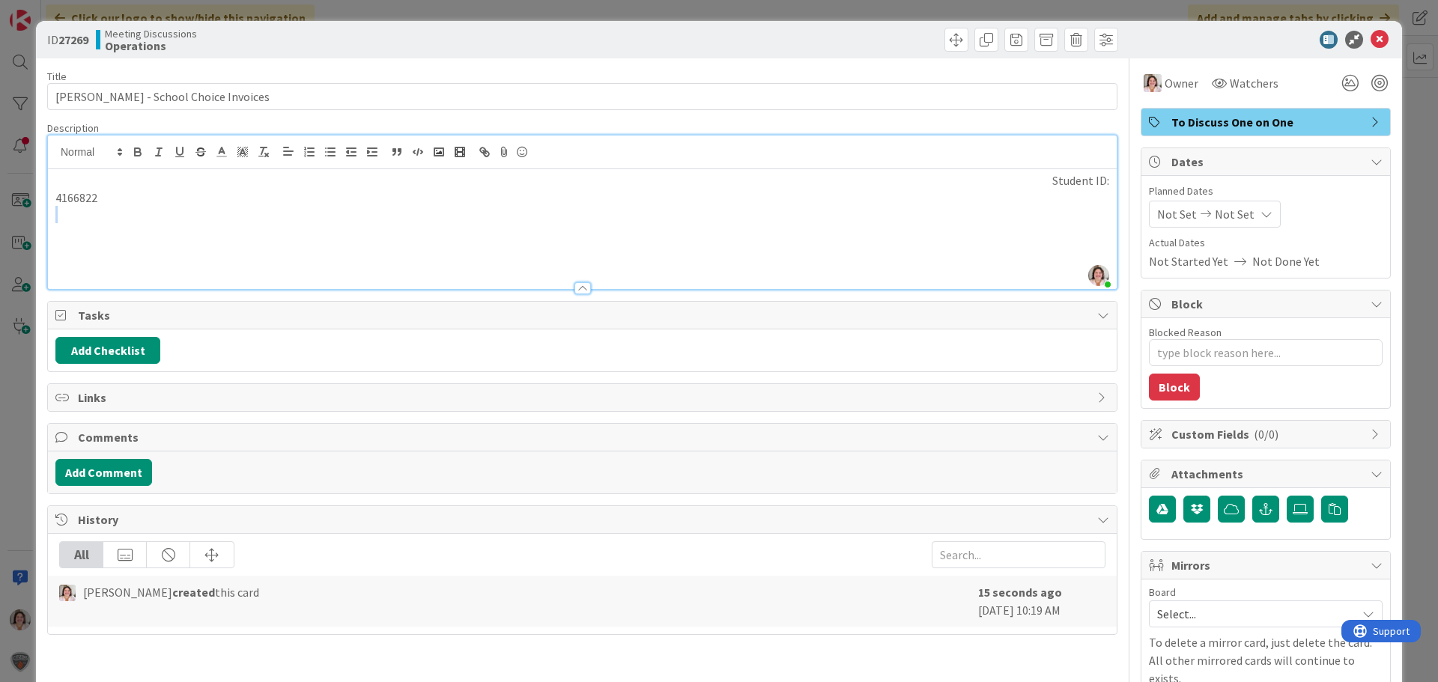
click at [460, 208] on div "Student ID: 4166822" at bounding box center [582, 229] width 1069 height 120
click at [1041, 181] on p "Student ID:" at bounding box center [582, 180] width 1054 height 17
drag, startPoint x: 118, startPoint y: 196, endPoint x: -13, endPoint y: 177, distance: 131.7
click at [0, 177] on html "Click our logo to show/hide this navigation Add and manage tabs by clicking Kan…" at bounding box center [719, 341] width 1438 height 682
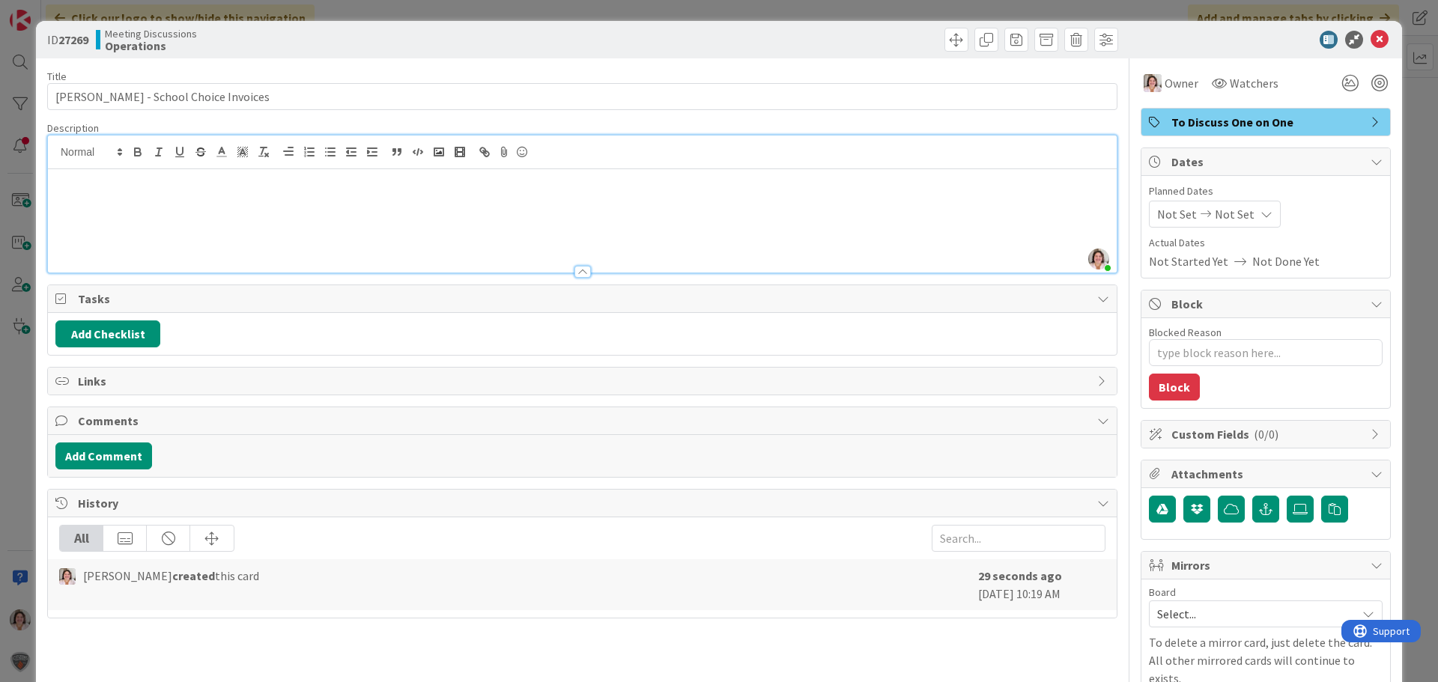
click at [103, 188] on p at bounding box center [582, 180] width 1054 height 17
click at [74, 184] on p at bounding box center [582, 180] width 1054 height 17
click at [61, 181] on p at bounding box center [582, 180] width 1054 height 17
type textarea "x"
drag, startPoint x: 169, startPoint y: 187, endPoint x: 167, endPoint y: 198, distance: 10.6
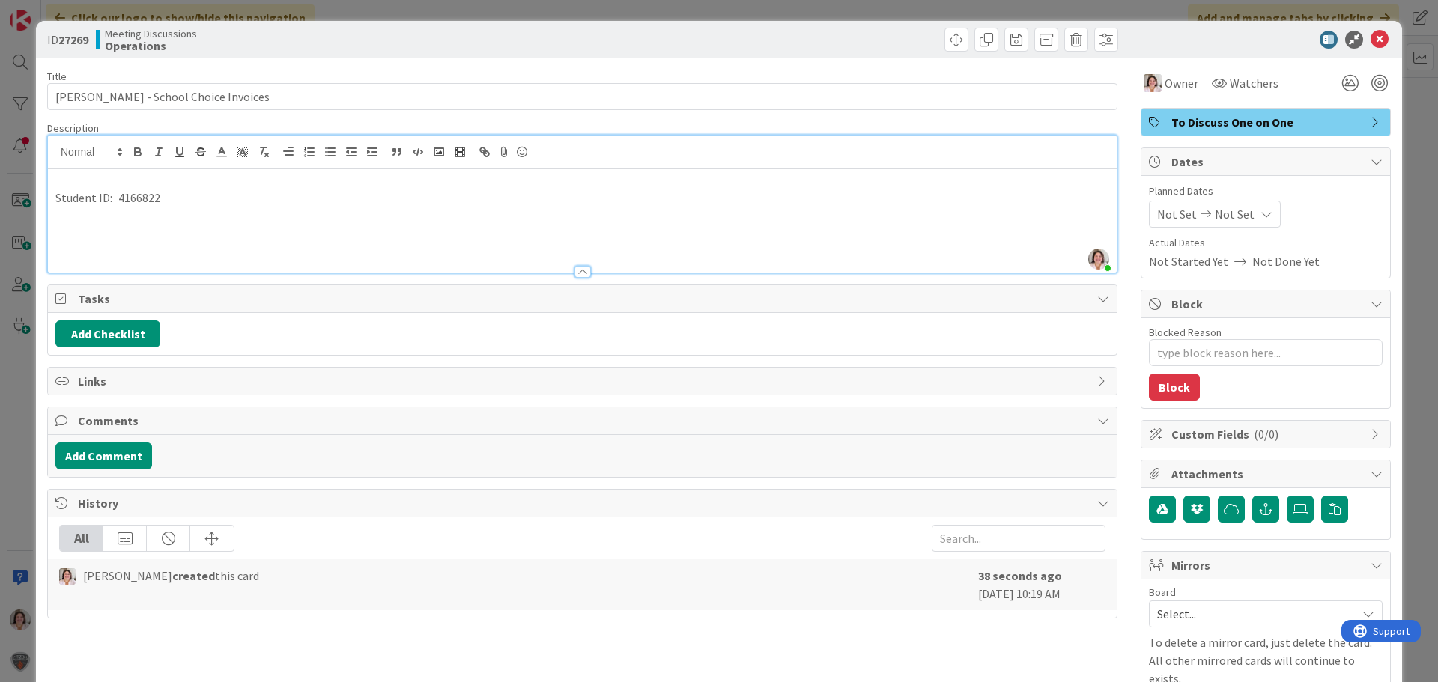
click at [167, 191] on div "Student ID: 4166822" at bounding box center [582, 220] width 1069 height 103
click at [210, 207] on p at bounding box center [582, 214] width 1054 height 17
click at [187, 191] on p "Student ID: 4166822" at bounding box center [582, 198] width 1054 height 17
click at [1372, 37] on icon at bounding box center [1380, 40] width 18 height 18
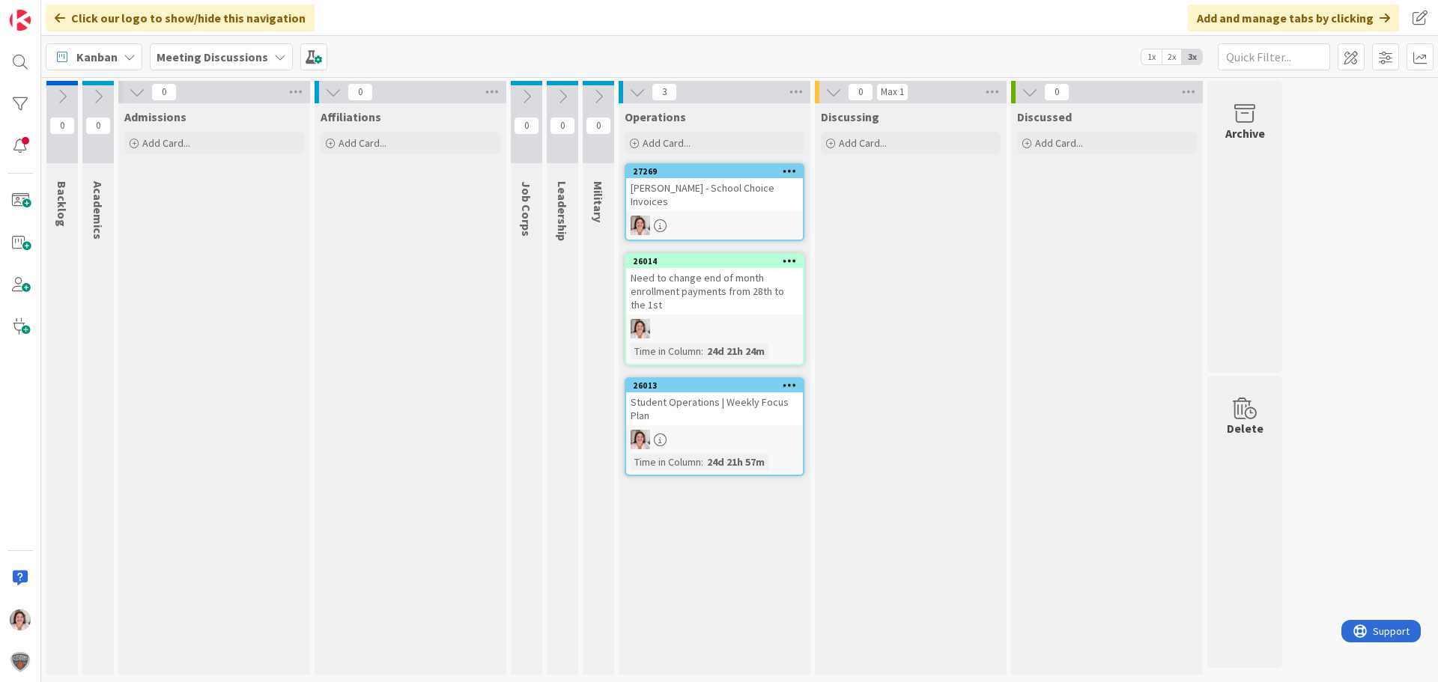
click at [204, 57] on b "Meeting Discussions" at bounding box center [213, 56] width 112 height 15
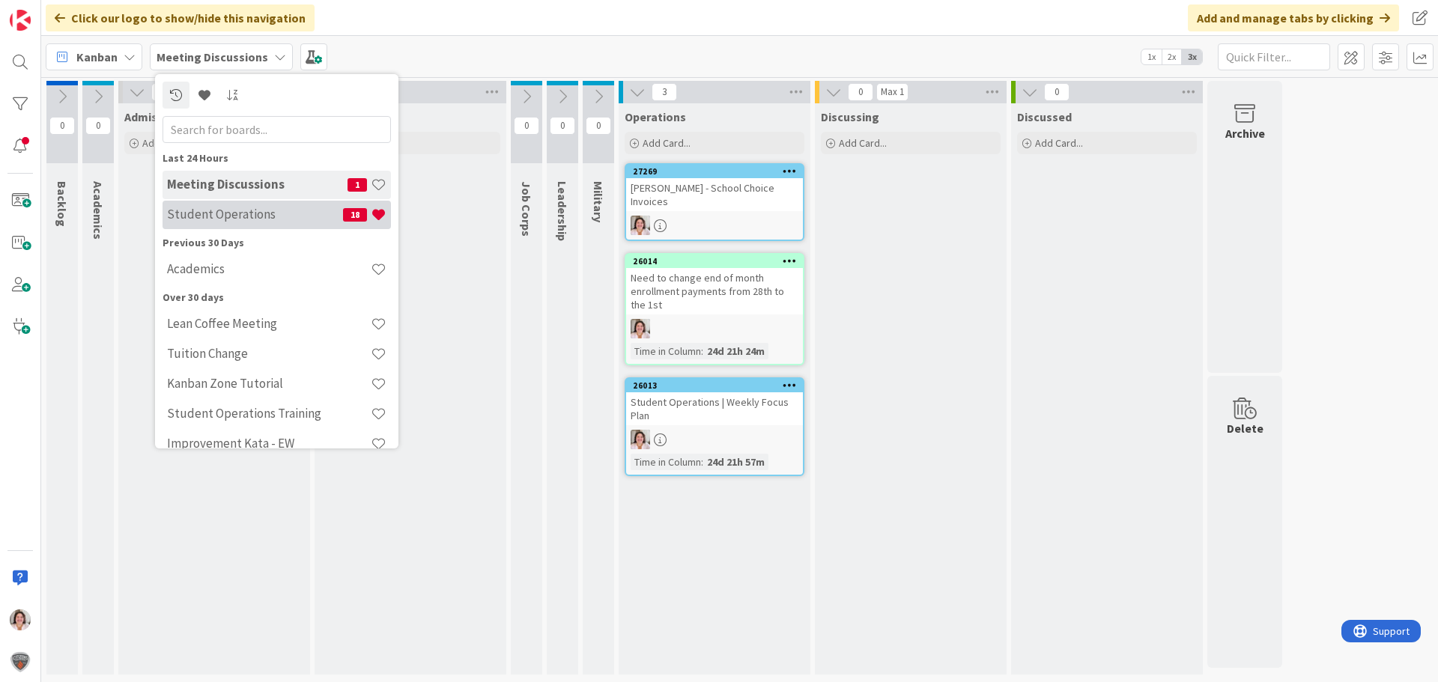
click at [207, 224] on div "Student Operations 18" at bounding box center [277, 215] width 228 height 28
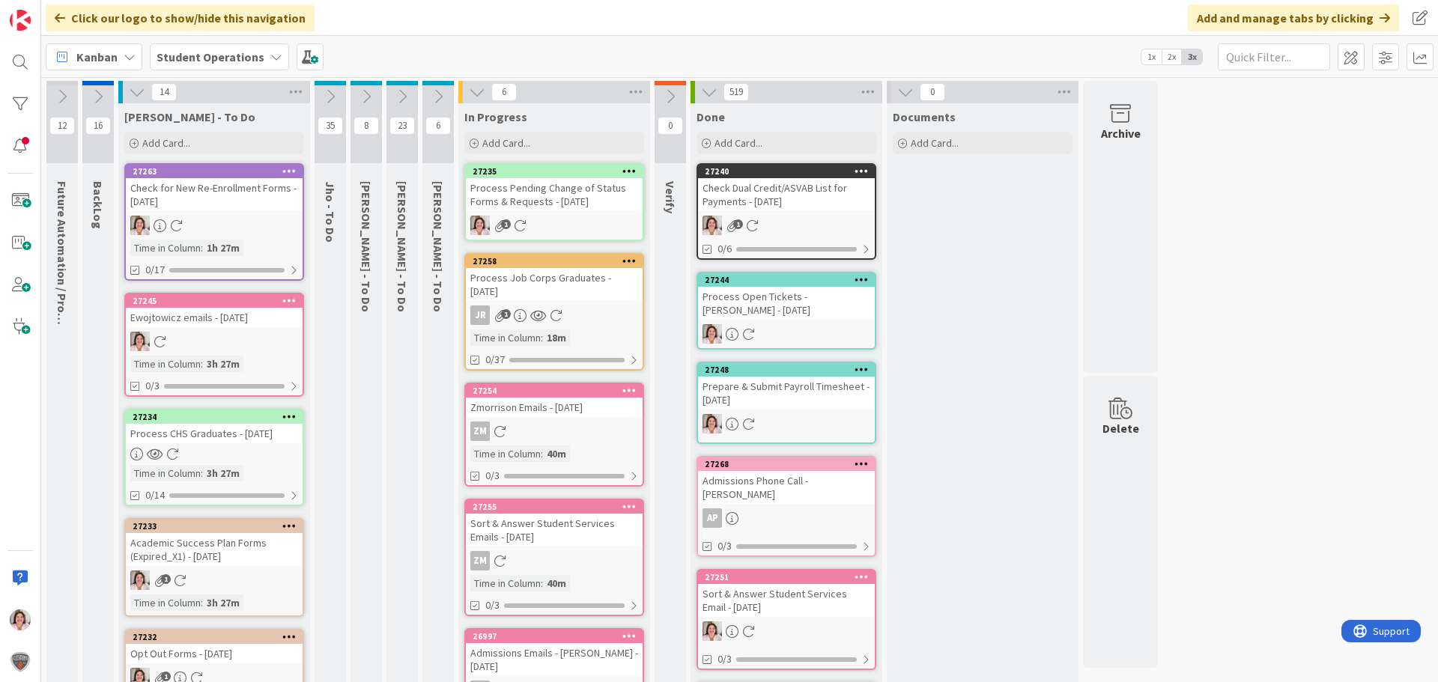
click at [548, 206] on div "Process Pending Change of Status Forms & Requests - [DATE]" at bounding box center [554, 194] width 177 height 33
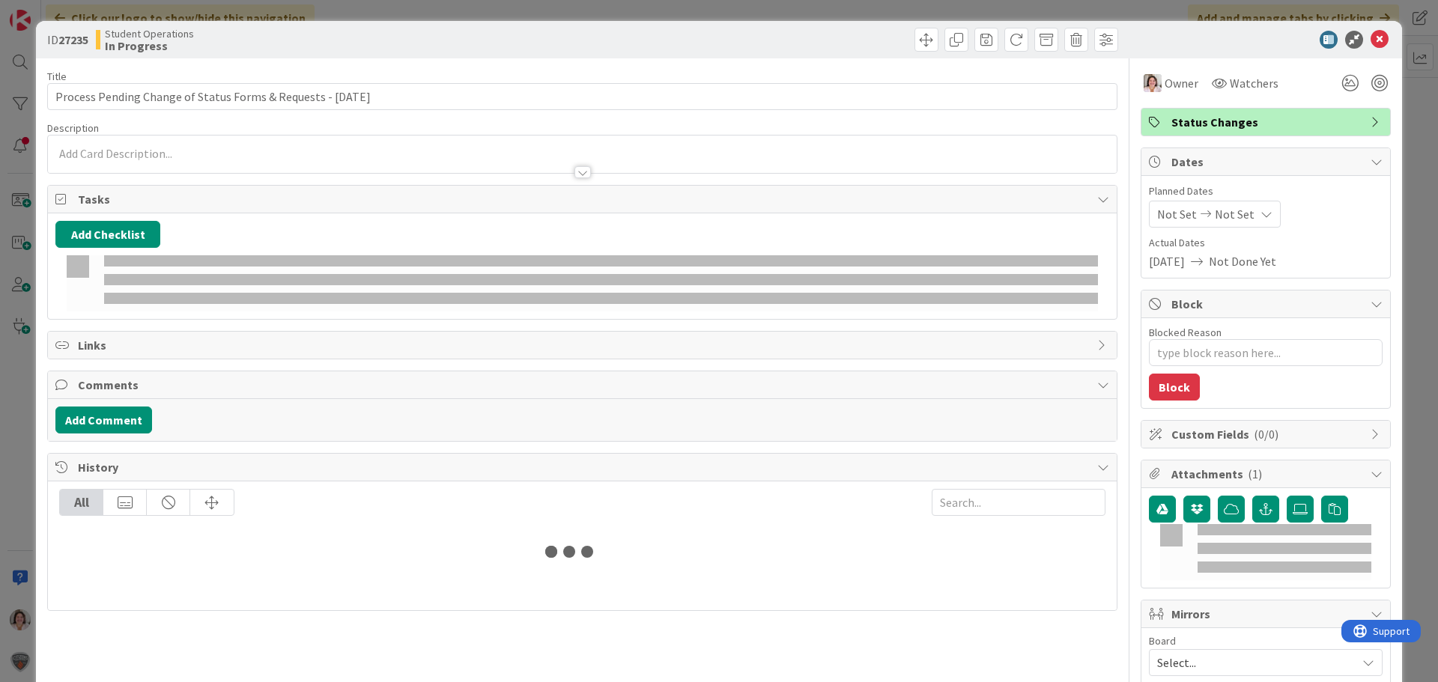
type textarea "x"
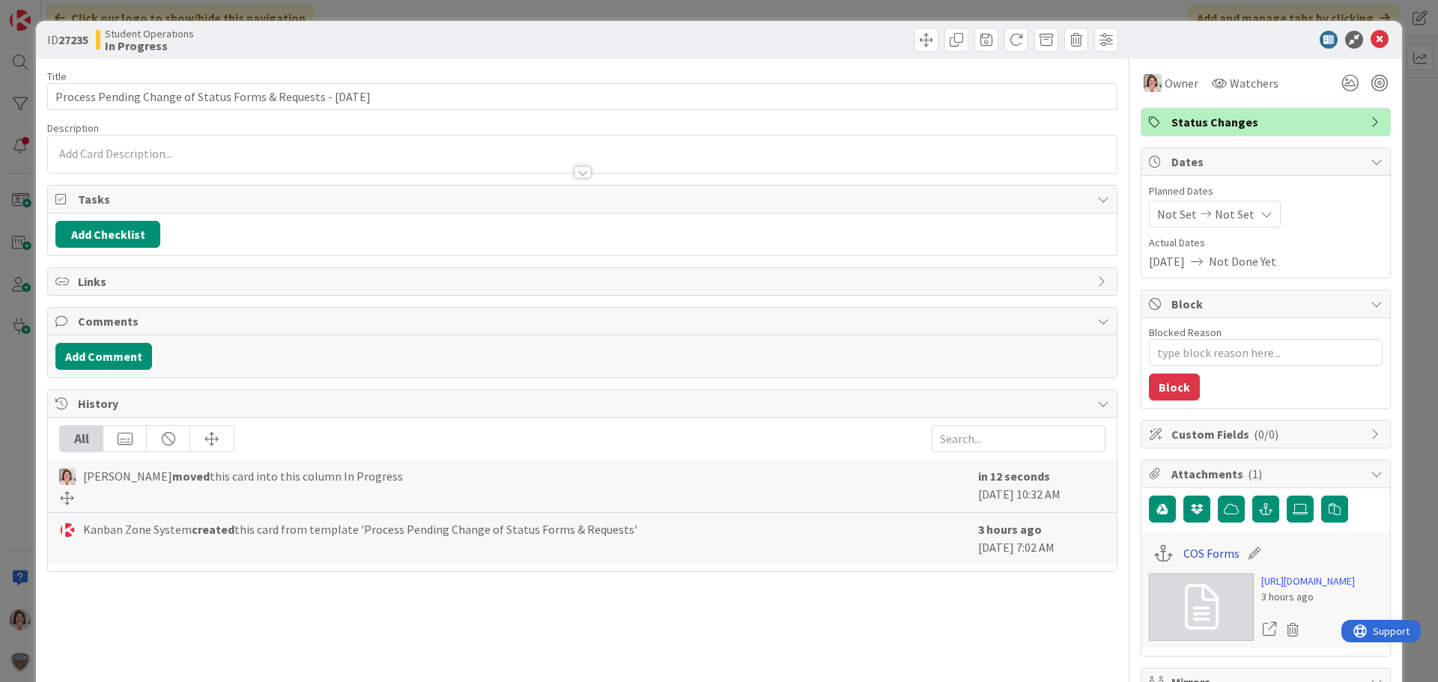
click at [1185, 557] on link "COS Forms" at bounding box center [1212, 554] width 56 height 18
click at [1371, 37] on icon at bounding box center [1380, 40] width 18 height 18
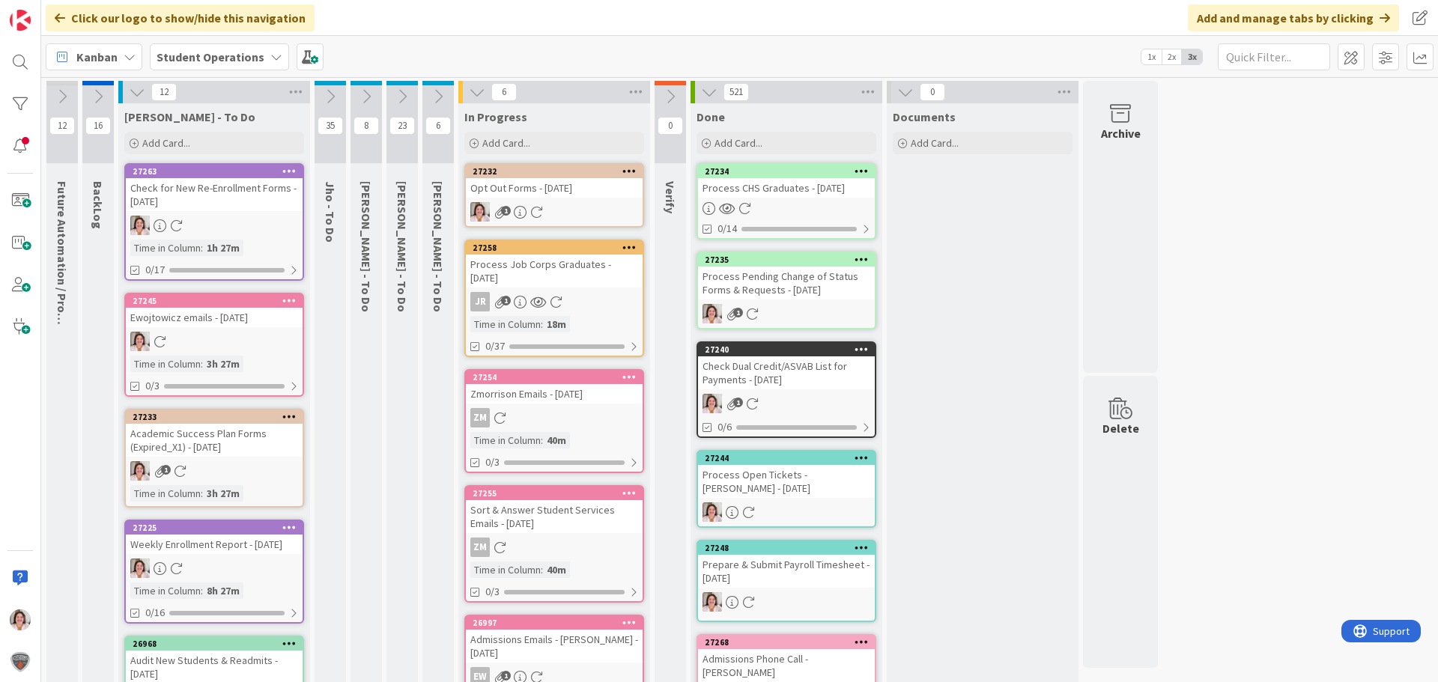
click at [552, 201] on link "27232 Opt Out Forms - [DATE] 1" at bounding box center [554, 195] width 180 height 64
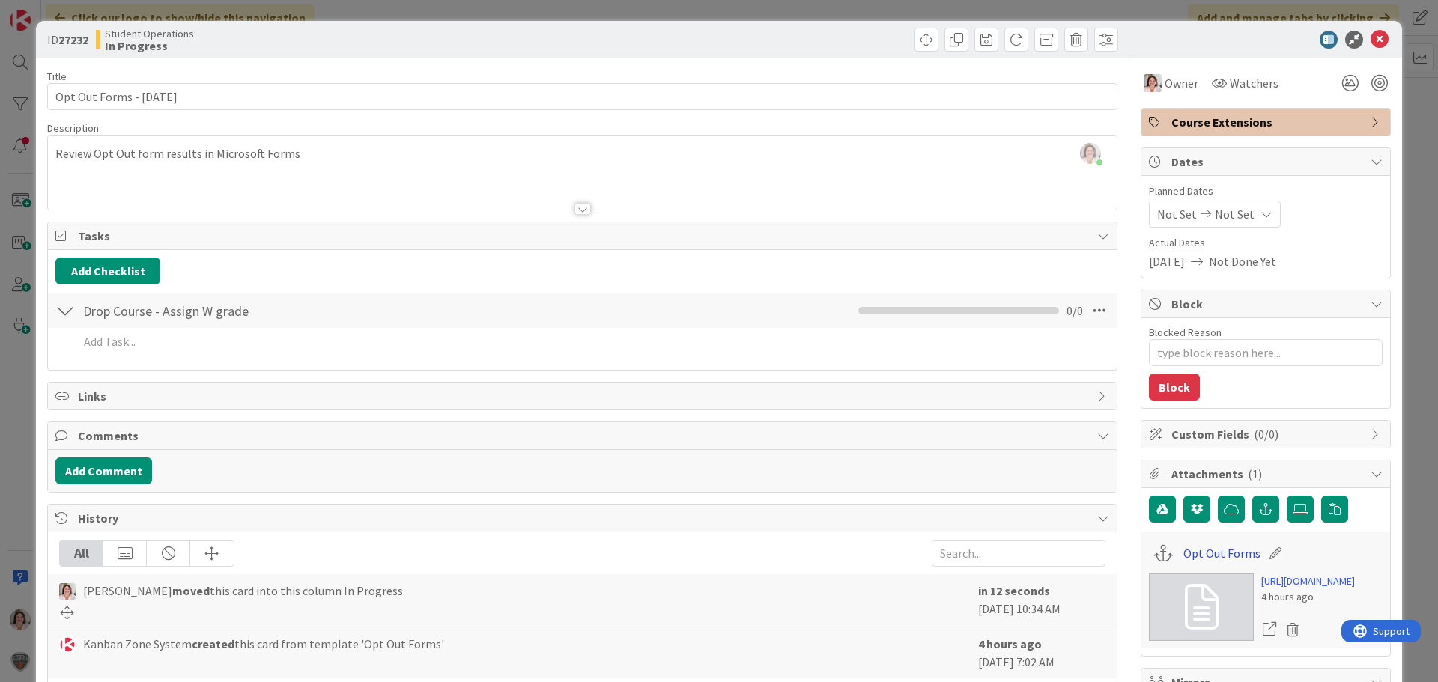
click at [1186, 551] on link "Opt Out Forms" at bounding box center [1222, 554] width 77 height 18
click at [1372, 41] on icon at bounding box center [1380, 40] width 18 height 18
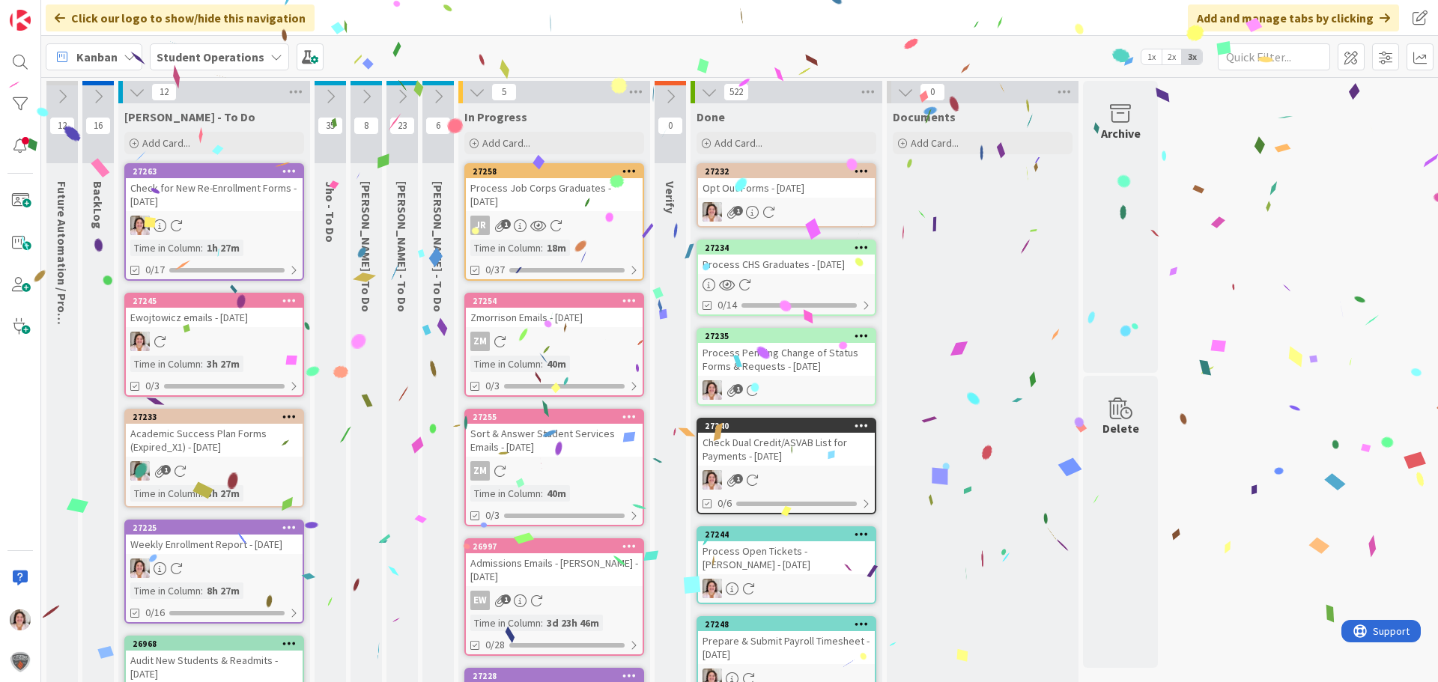
click at [859, 246] on icon at bounding box center [862, 247] width 14 height 10
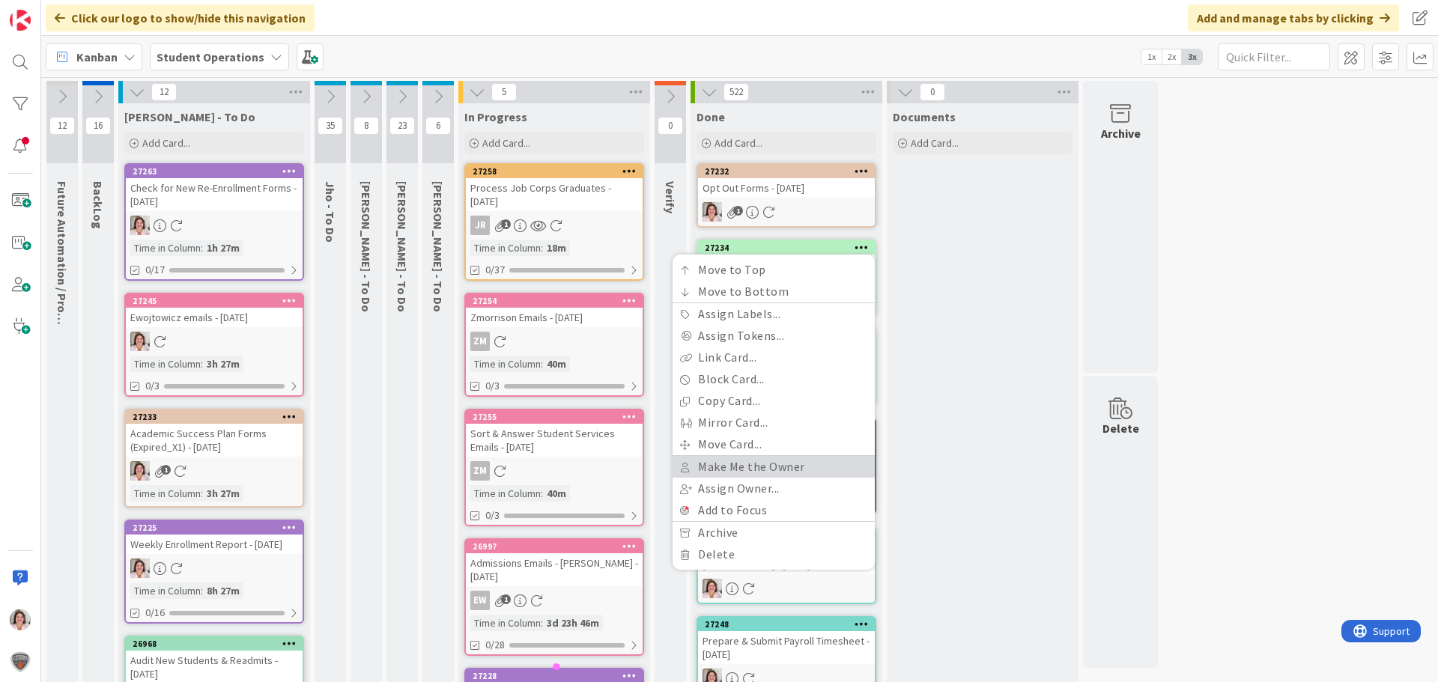
click at [772, 467] on link "Make Me the Owner" at bounding box center [774, 467] width 202 height 22
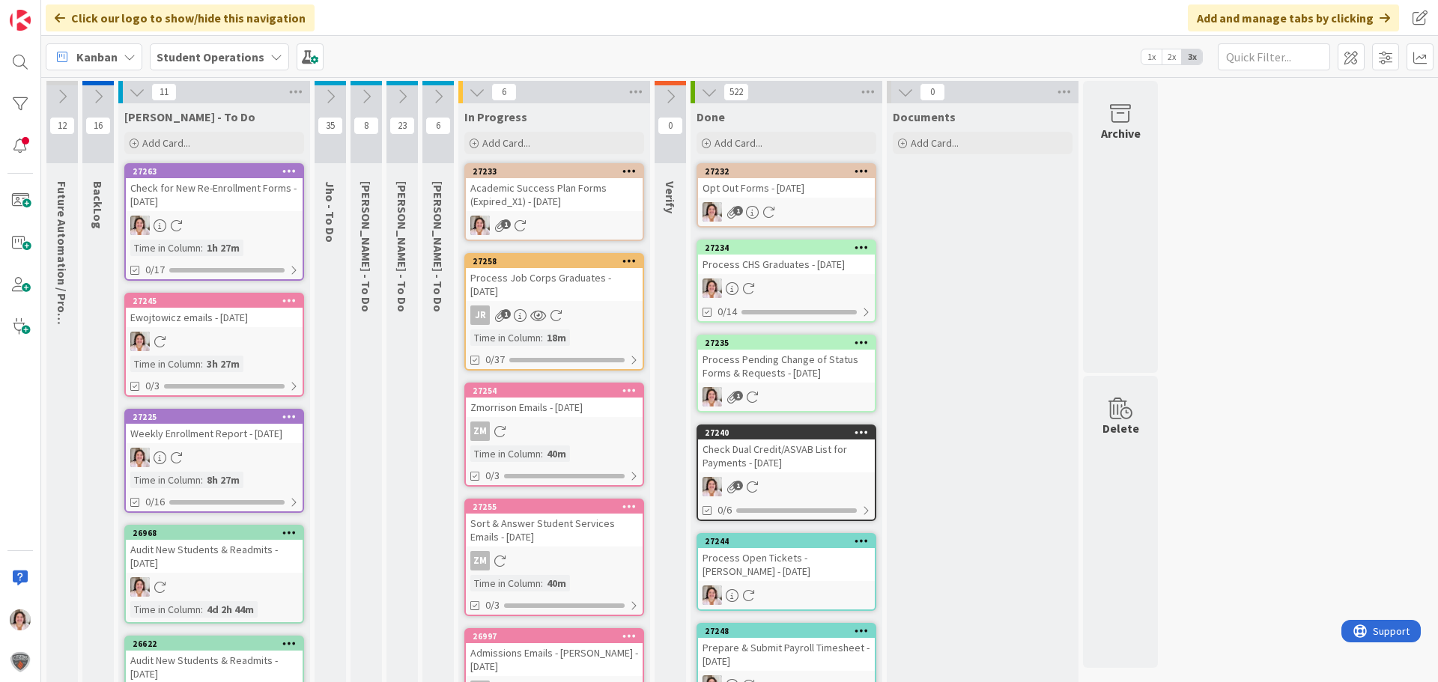
click at [558, 205] on div "Academic Success Plan Forms (Expired_X1) - [DATE]" at bounding box center [554, 194] width 177 height 33
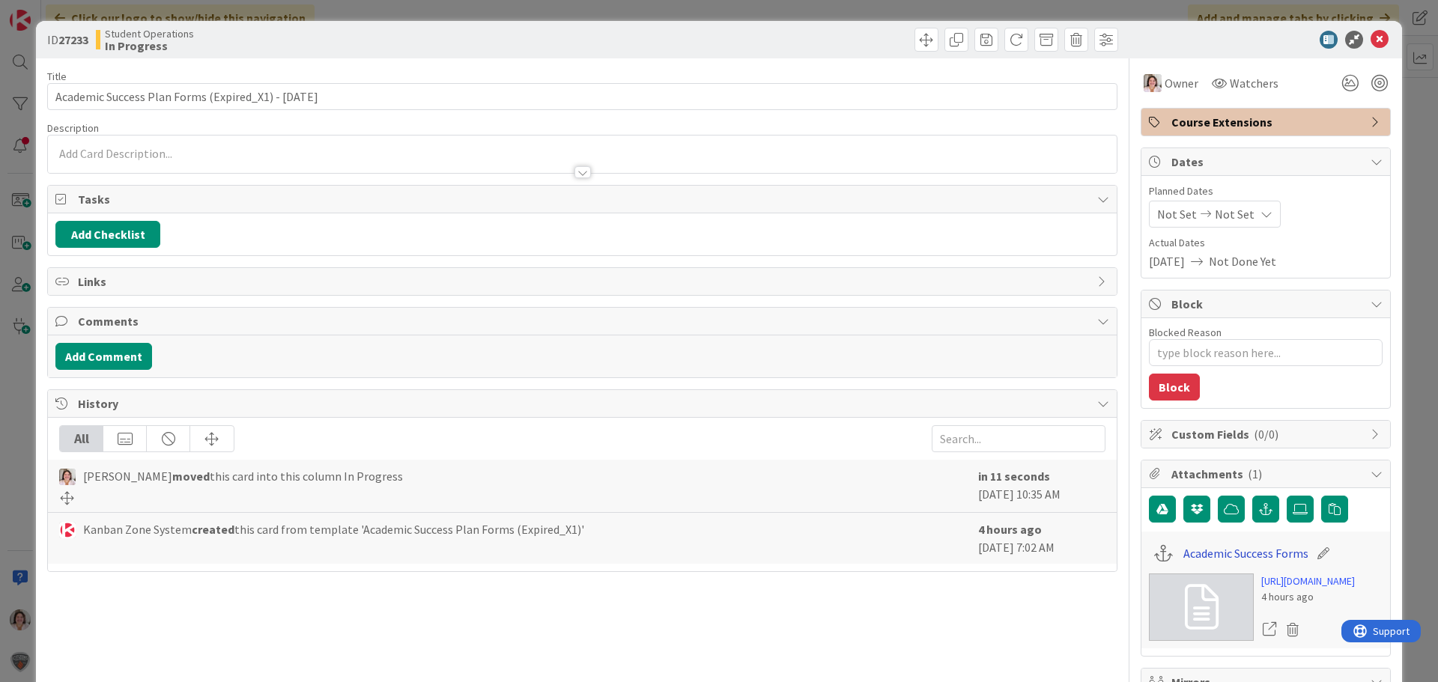
click at [1230, 557] on link "Academic Success Forms" at bounding box center [1246, 554] width 125 height 18
type textarea "x"
